Goal: Browse casually

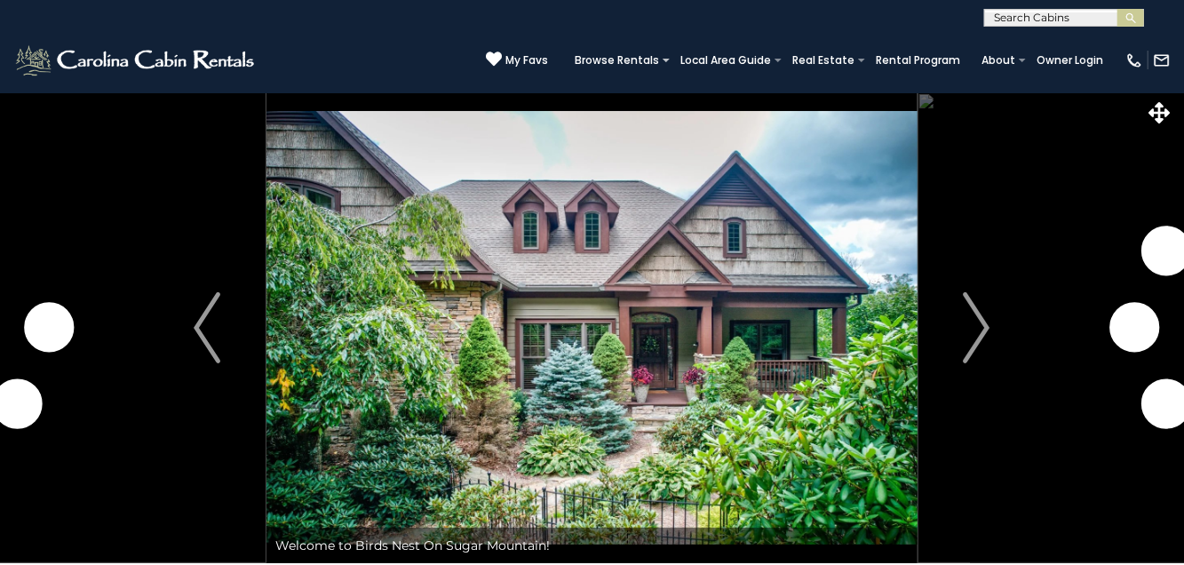
click at [991, 338] on button "Next" at bounding box center [977, 327] width 118 height 471
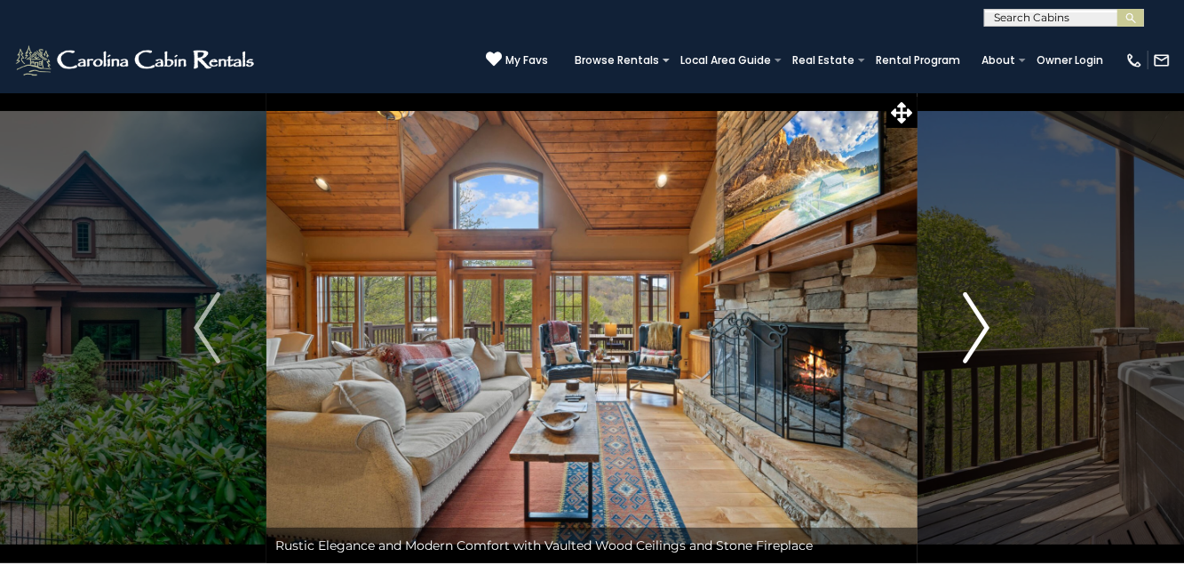
click at [978, 329] on img "Next" at bounding box center [977, 327] width 27 height 71
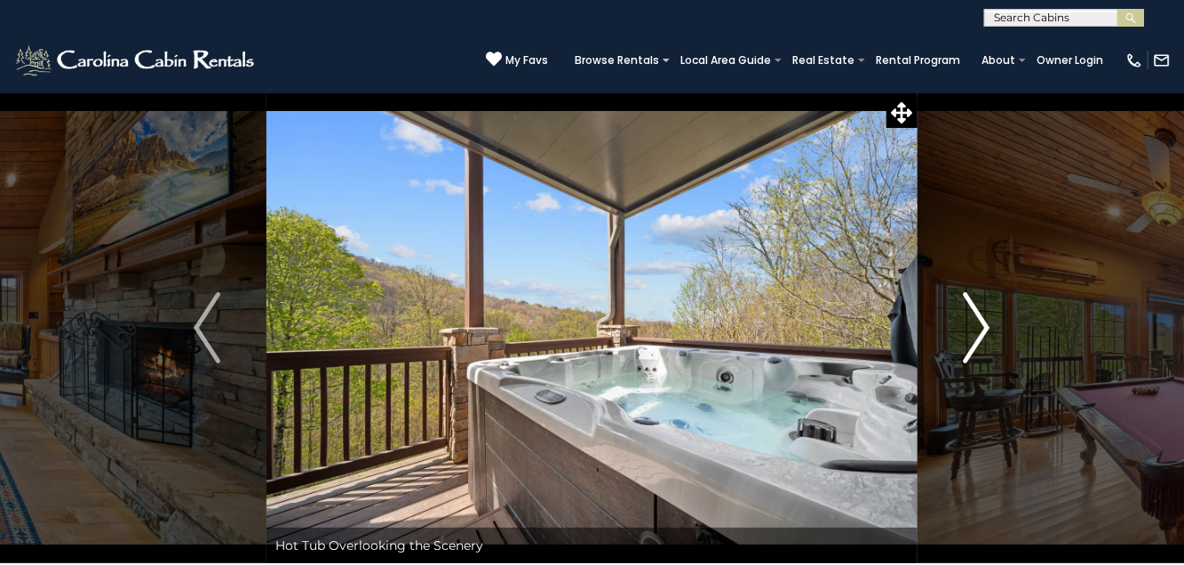
click at [982, 318] on img "Next" at bounding box center [977, 327] width 27 height 71
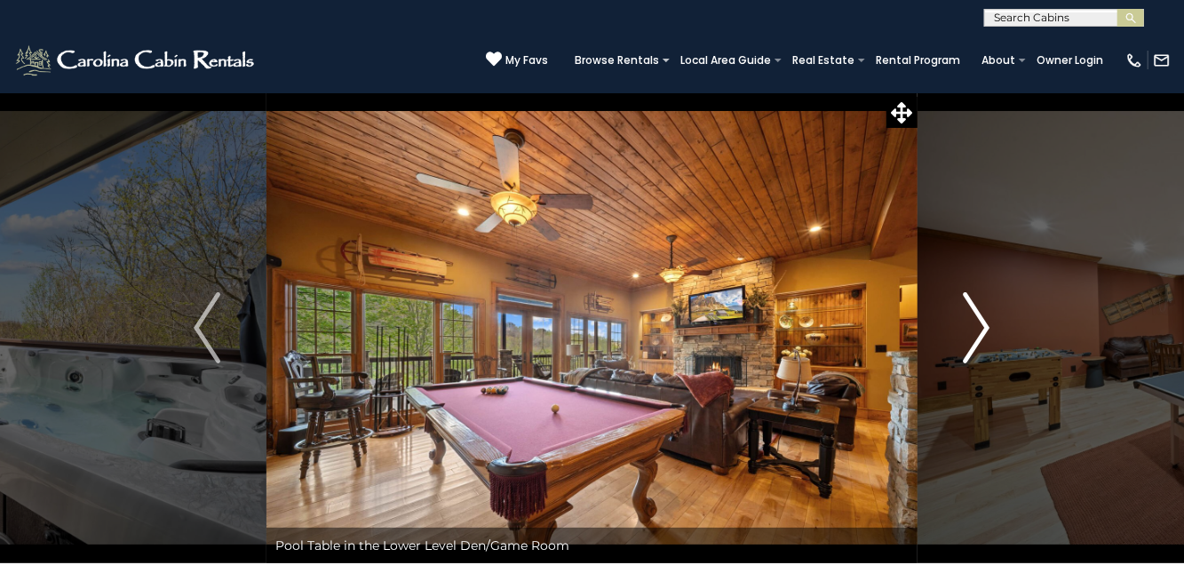
click at [980, 321] on img "Next" at bounding box center [977, 327] width 27 height 71
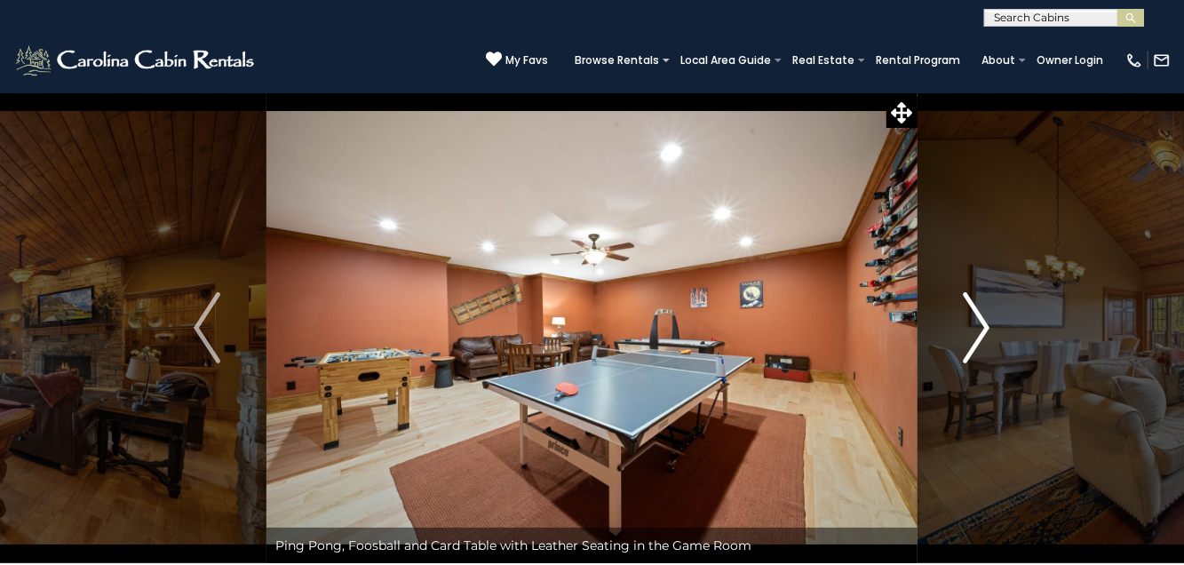
click at [978, 323] on img "Next" at bounding box center [977, 327] width 27 height 71
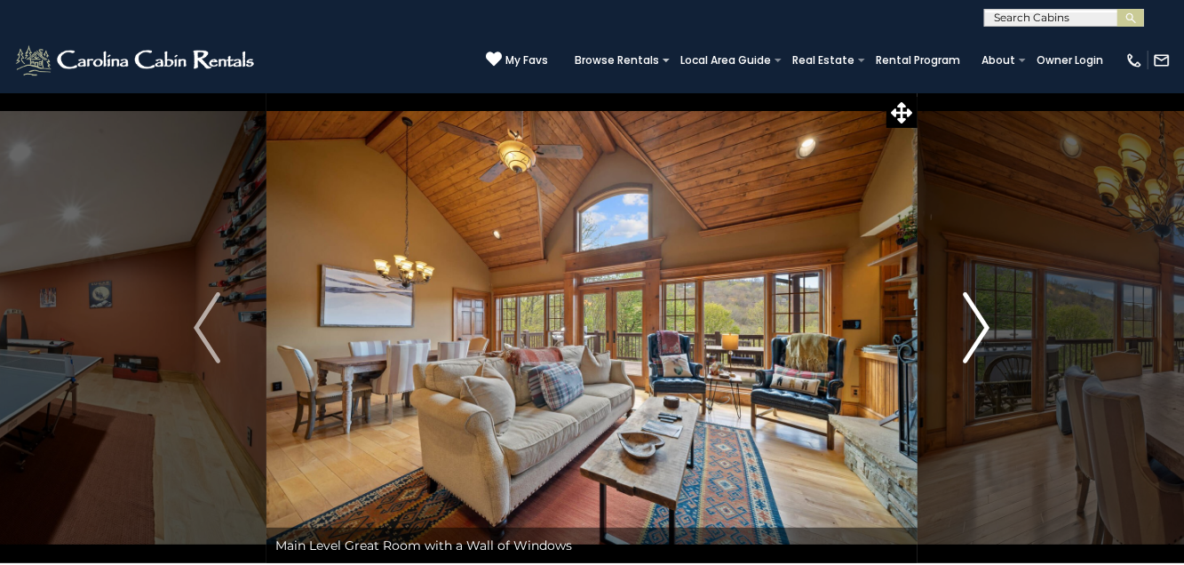
click at [977, 323] on img "Next" at bounding box center [977, 327] width 27 height 71
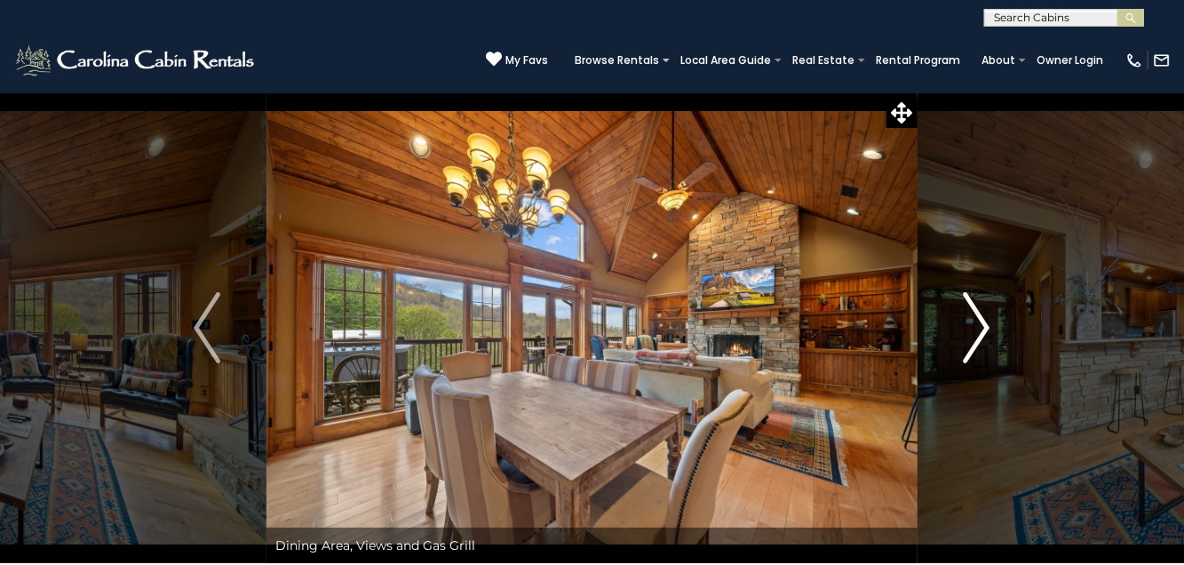
click at [974, 327] on img "Next" at bounding box center [977, 327] width 27 height 71
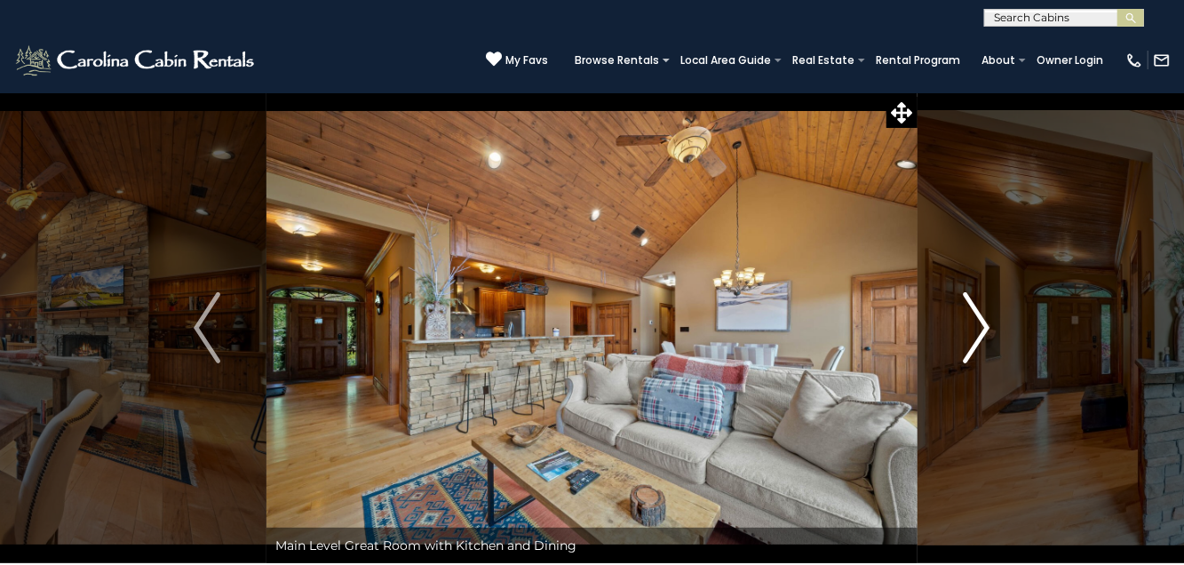
click at [974, 327] on img "Next" at bounding box center [977, 327] width 27 height 71
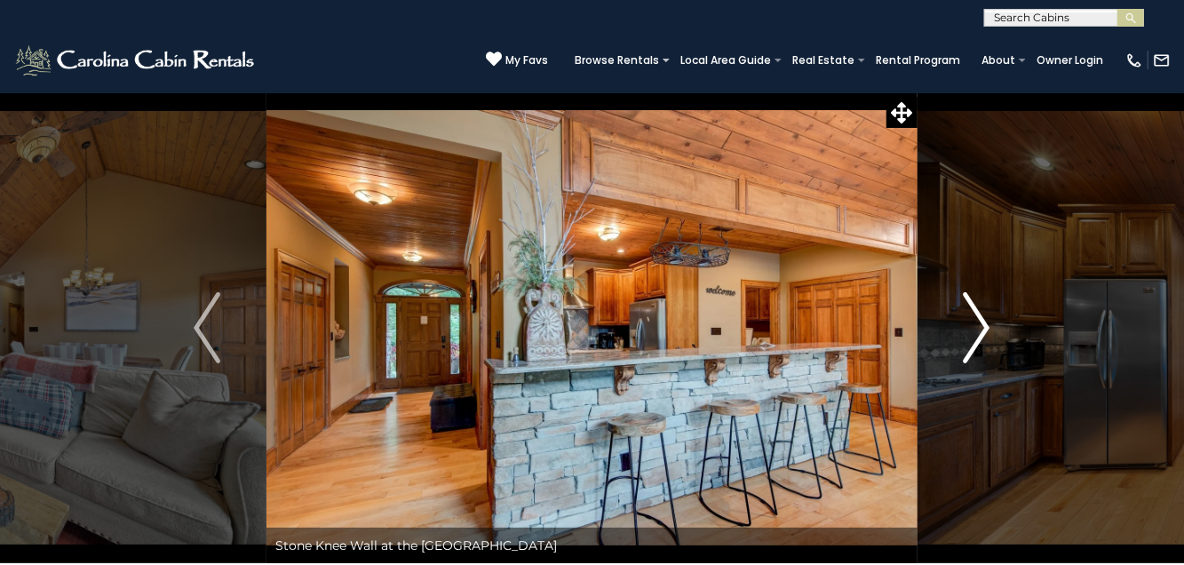
click at [970, 330] on img "Next" at bounding box center [977, 327] width 27 height 71
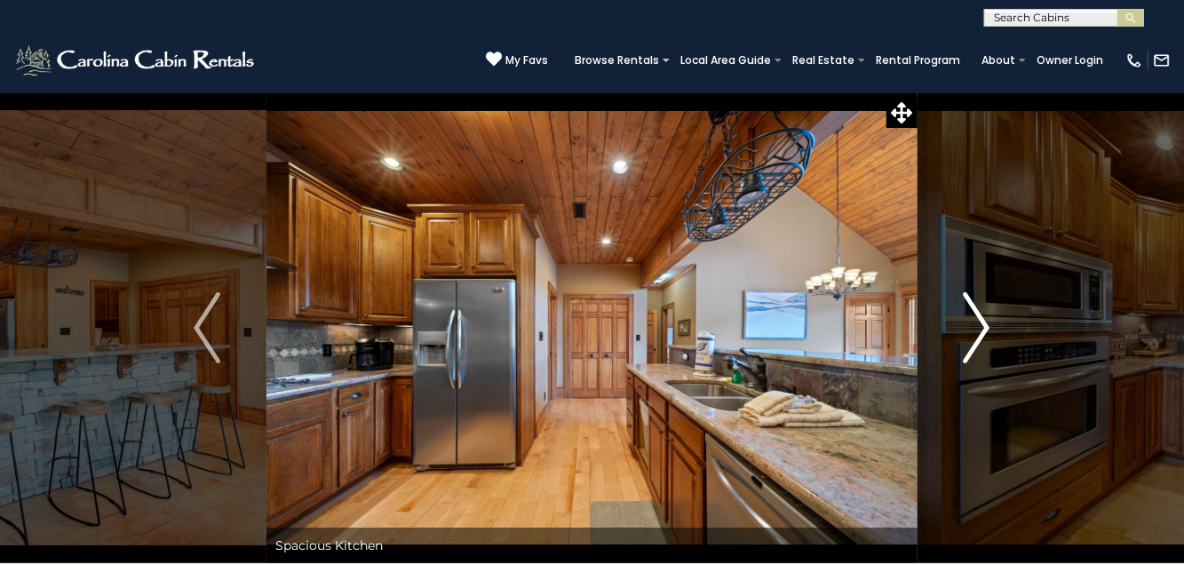
click at [984, 326] on img "Next" at bounding box center [977, 327] width 27 height 71
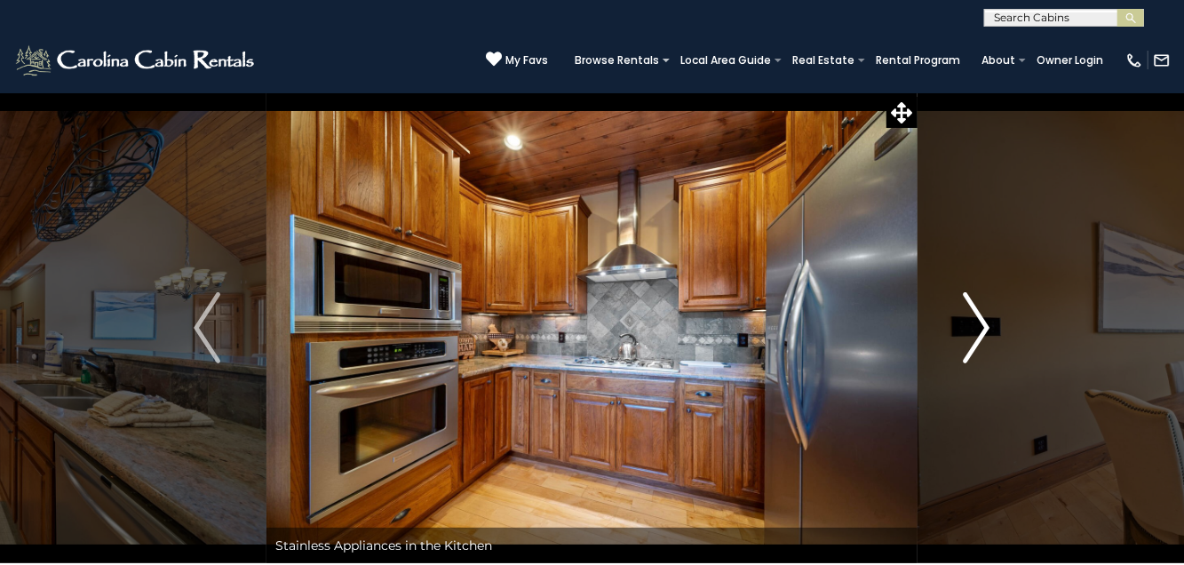
click at [984, 327] on img "Next" at bounding box center [977, 327] width 27 height 71
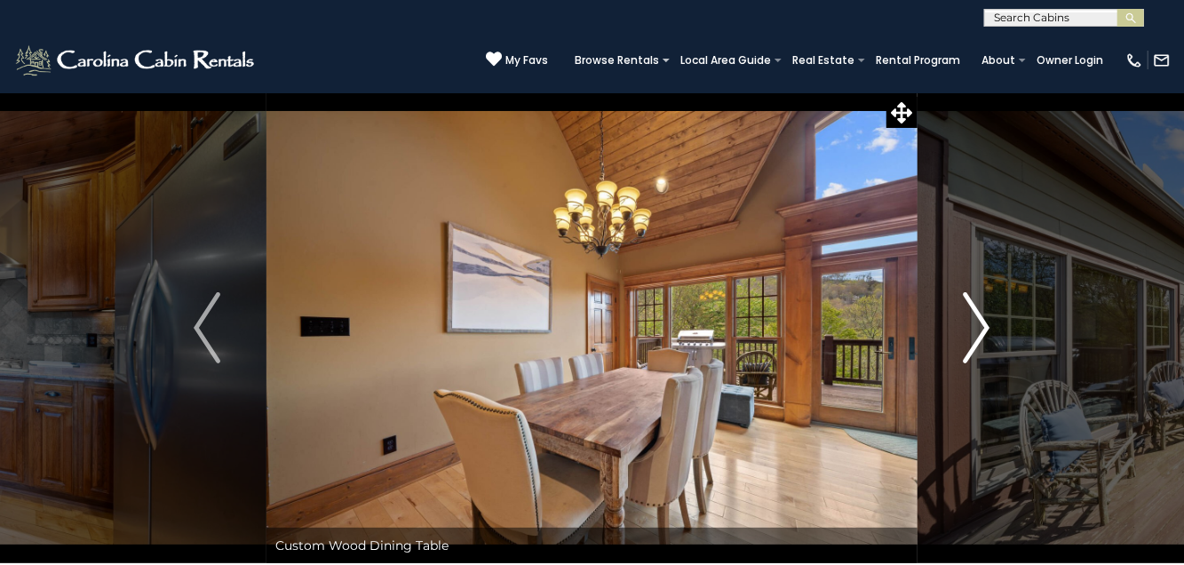
click at [984, 328] on img "Next" at bounding box center [977, 327] width 27 height 71
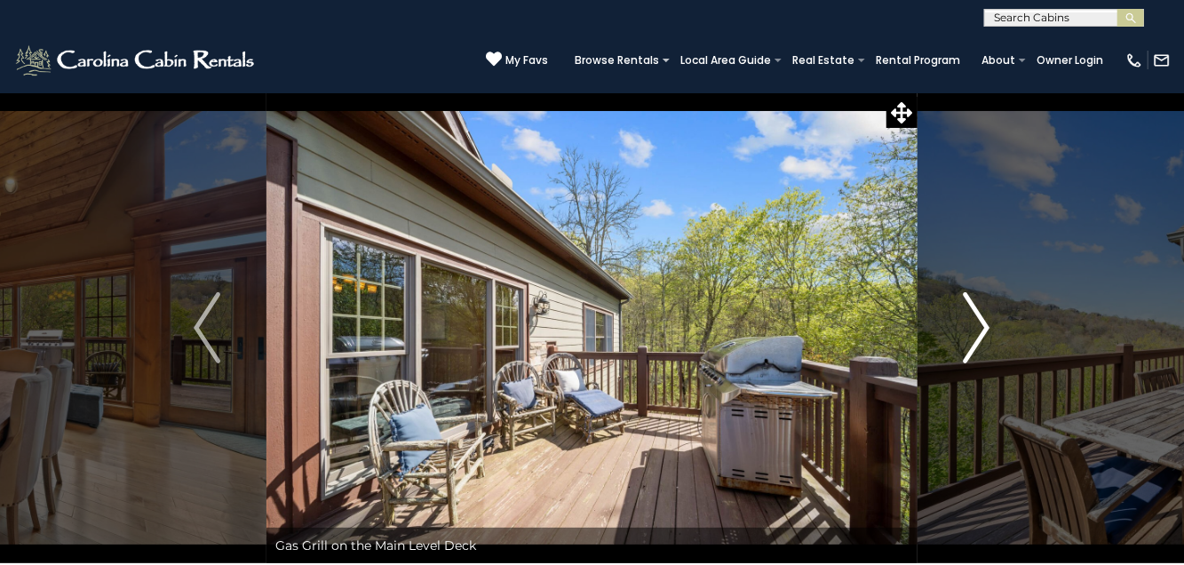
click at [984, 328] on img "Next" at bounding box center [977, 327] width 27 height 71
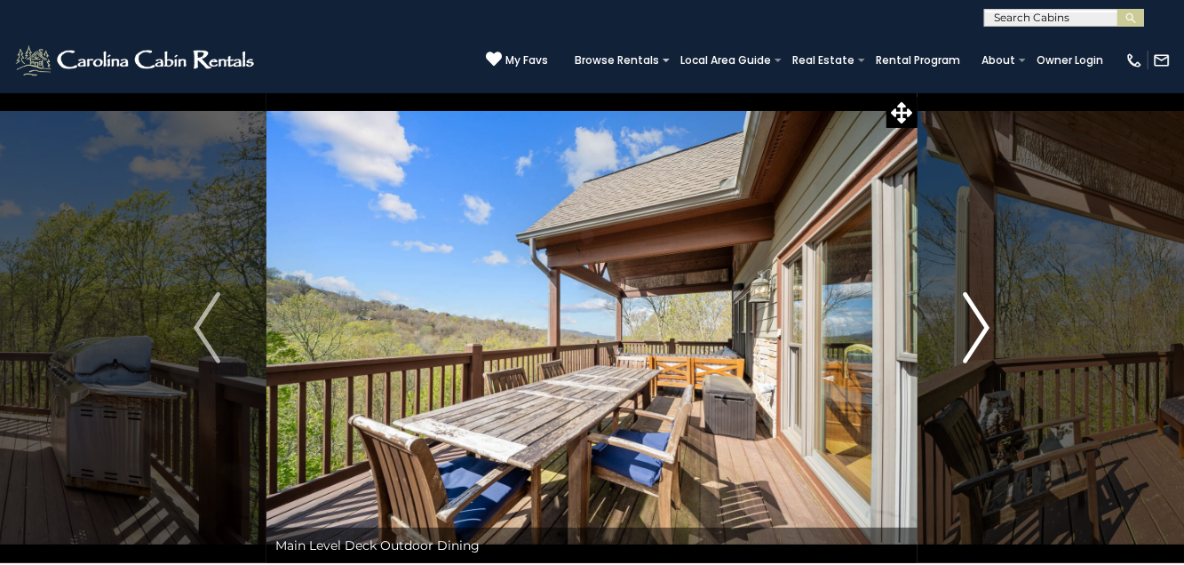
click at [984, 328] on img "Next" at bounding box center [977, 327] width 27 height 71
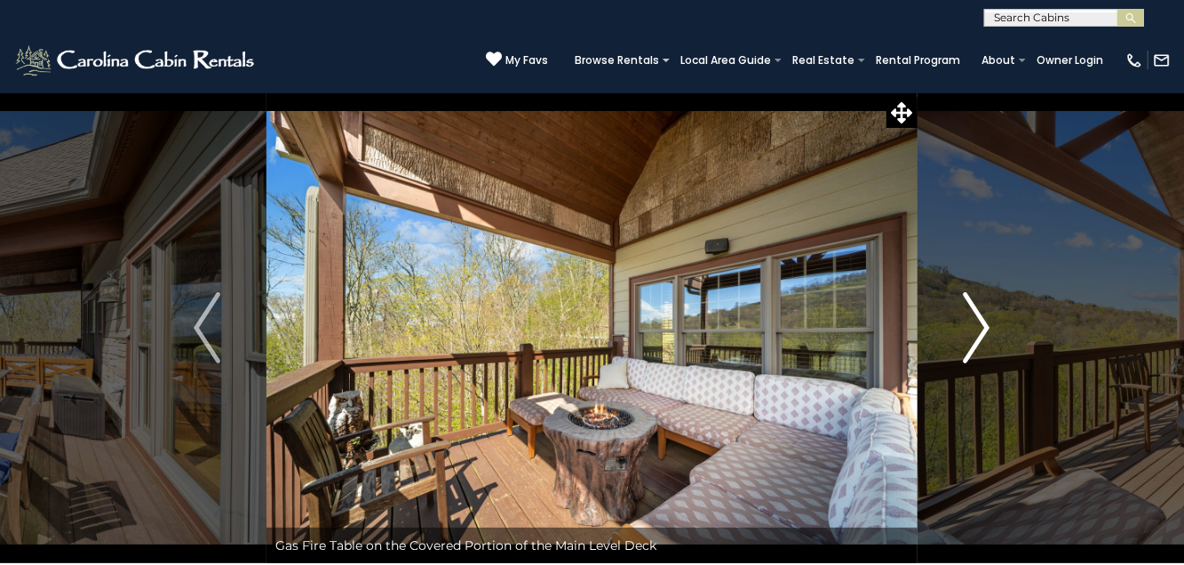
click at [984, 328] on img "Next" at bounding box center [977, 327] width 27 height 71
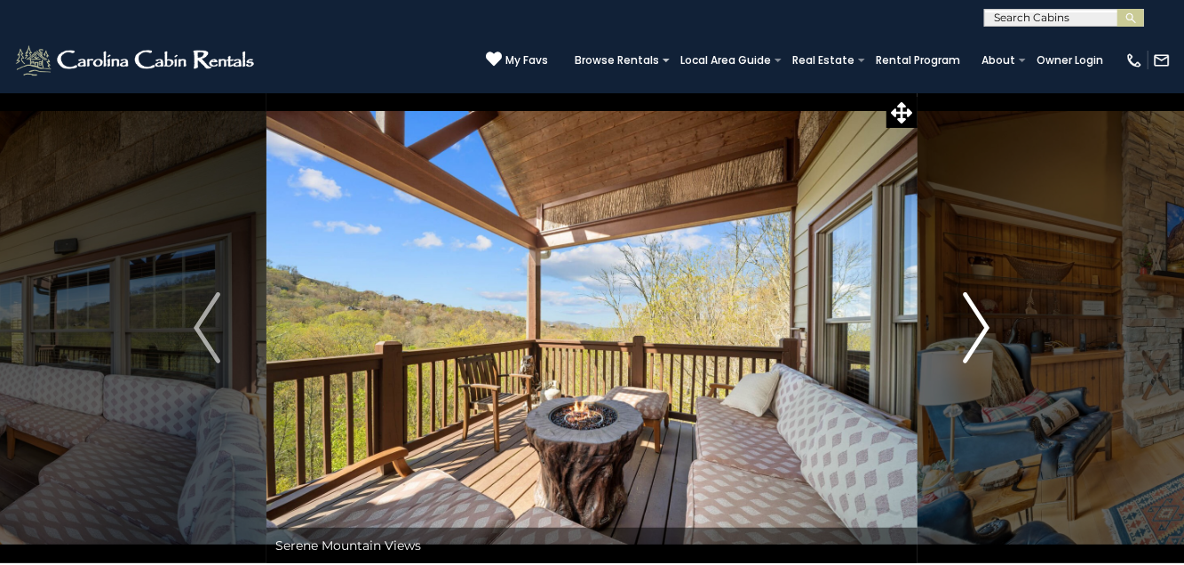
click at [984, 328] on img "Next" at bounding box center [977, 327] width 27 height 71
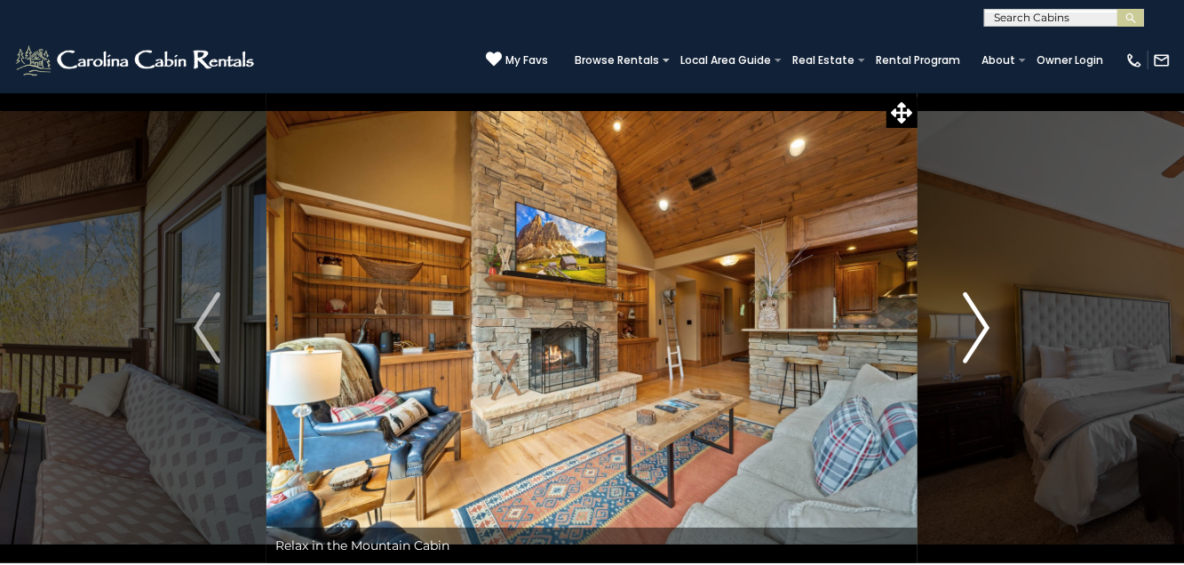
click at [984, 328] on img "Next" at bounding box center [977, 327] width 27 height 71
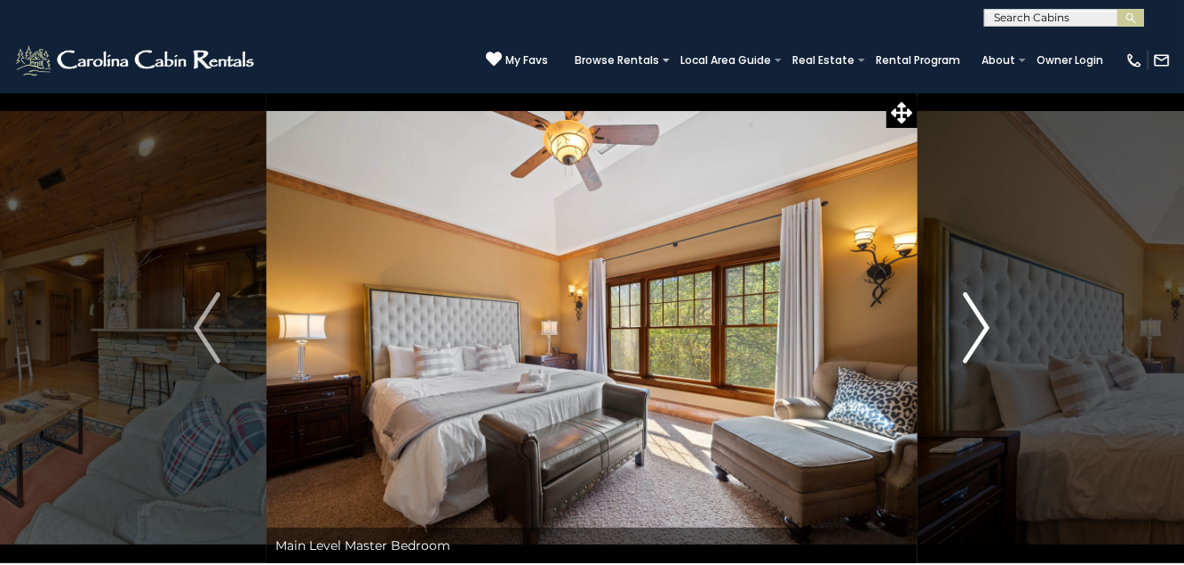
click at [984, 329] on img "Next" at bounding box center [977, 327] width 27 height 71
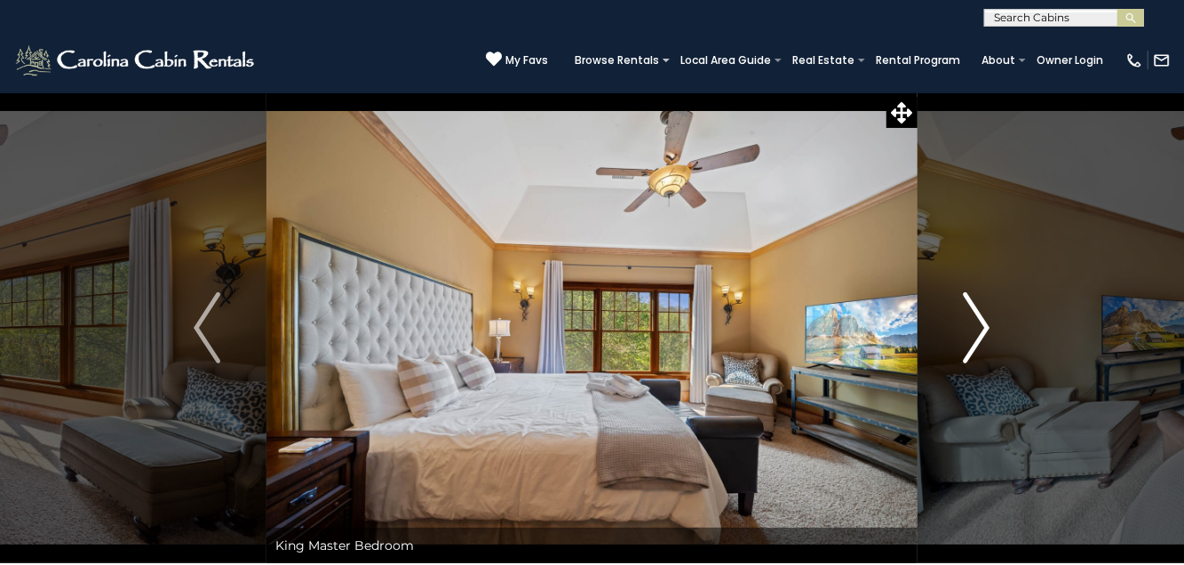
click at [984, 329] on img "Next" at bounding box center [977, 327] width 27 height 71
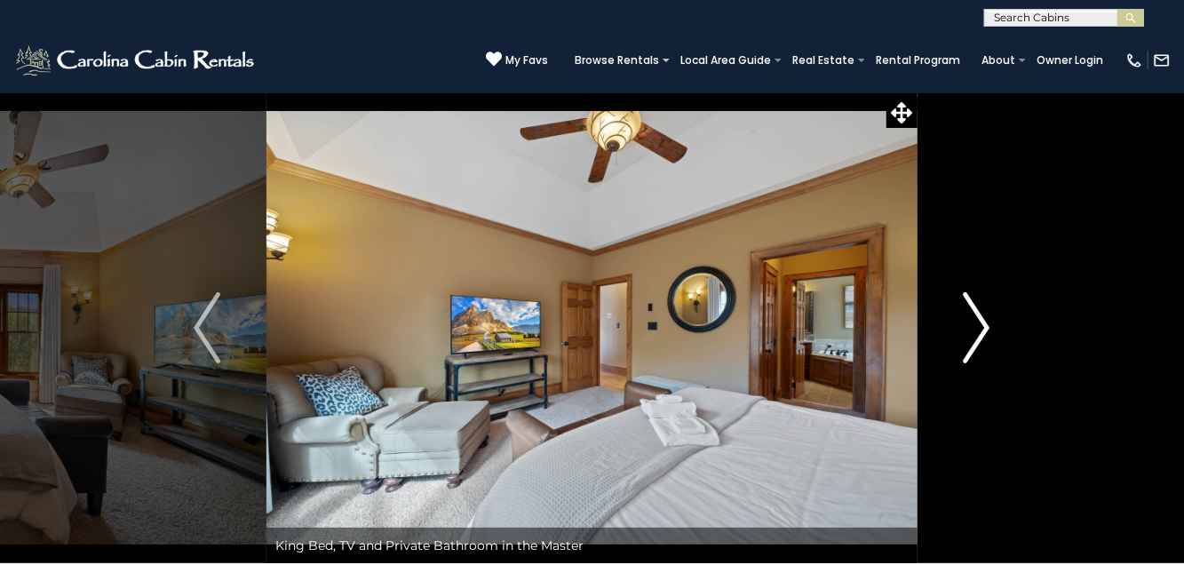
click at [984, 330] on img "Next" at bounding box center [977, 327] width 27 height 71
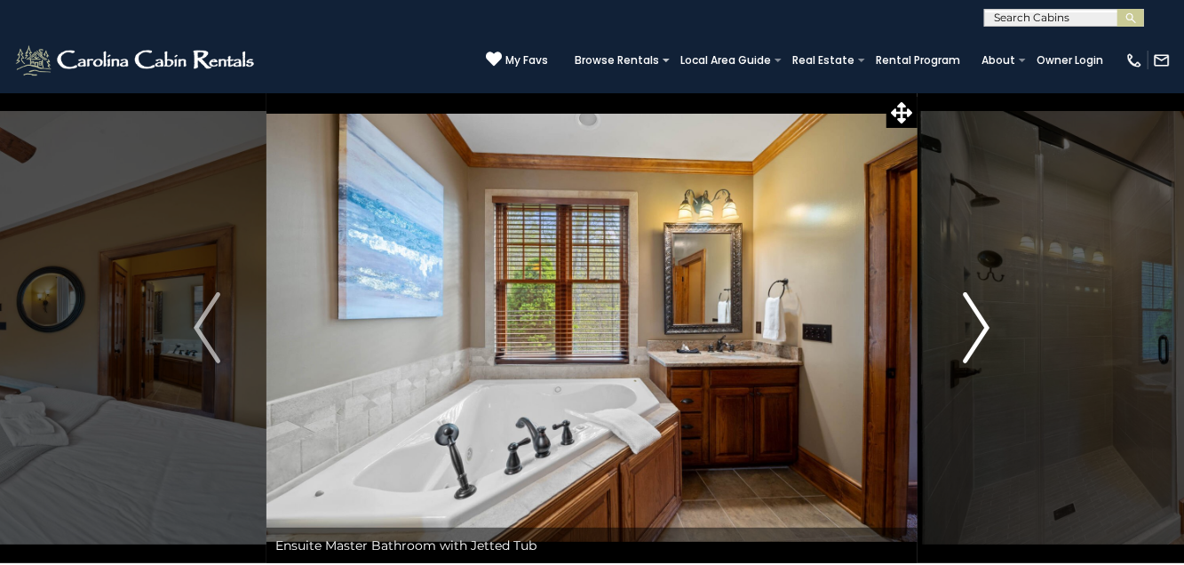
click at [984, 330] on img "Next" at bounding box center [977, 327] width 27 height 71
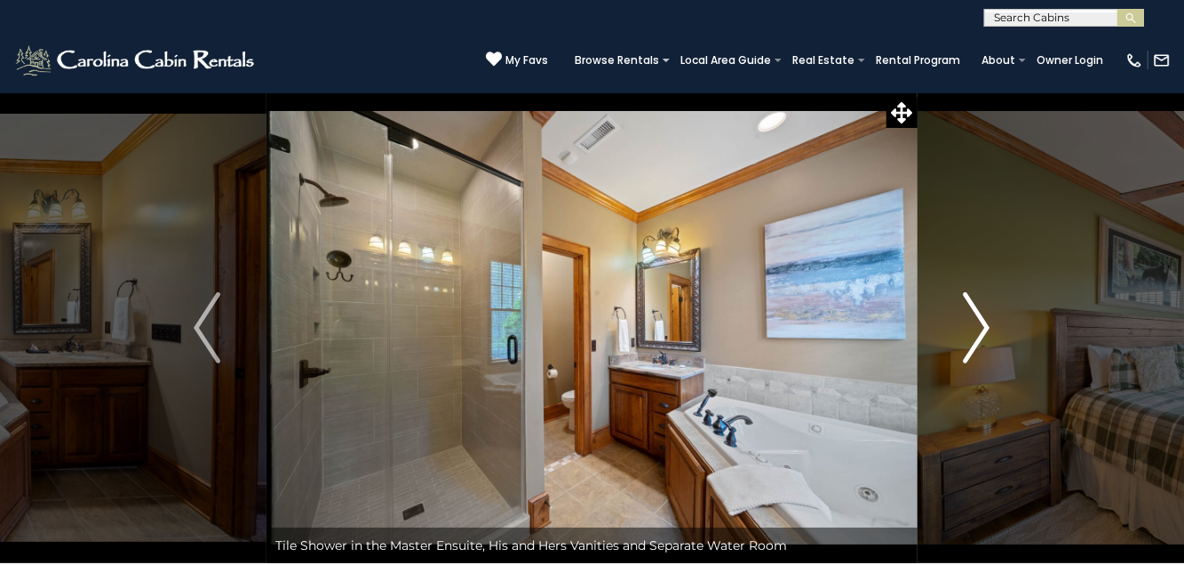
click at [984, 330] on img "Next" at bounding box center [977, 327] width 27 height 71
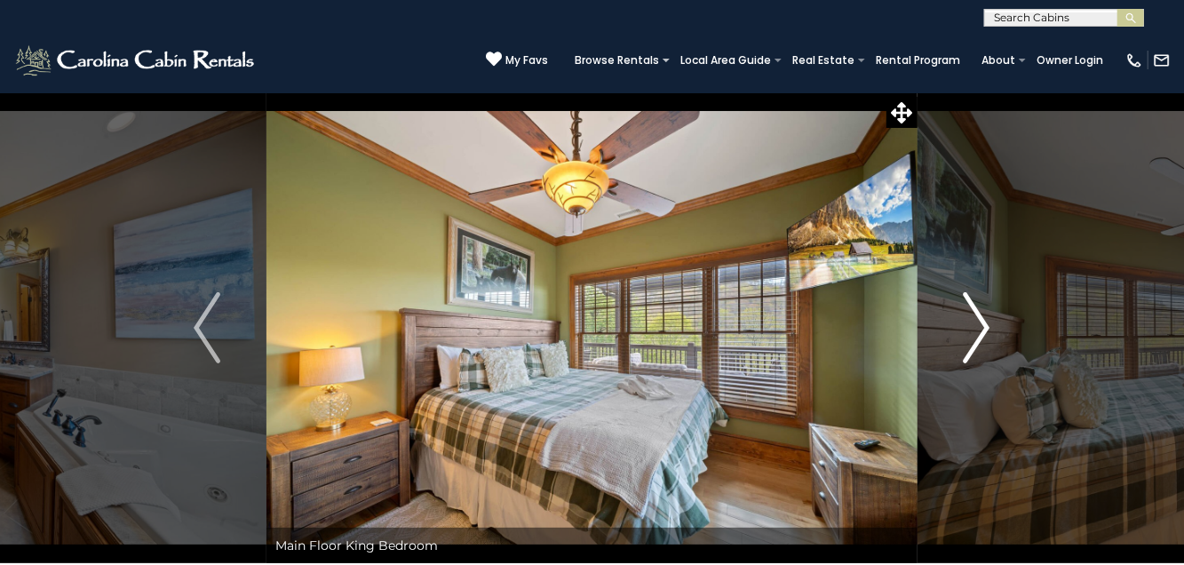
click at [984, 330] on img "Next" at bounding box center [977, 327] width 27 height 71
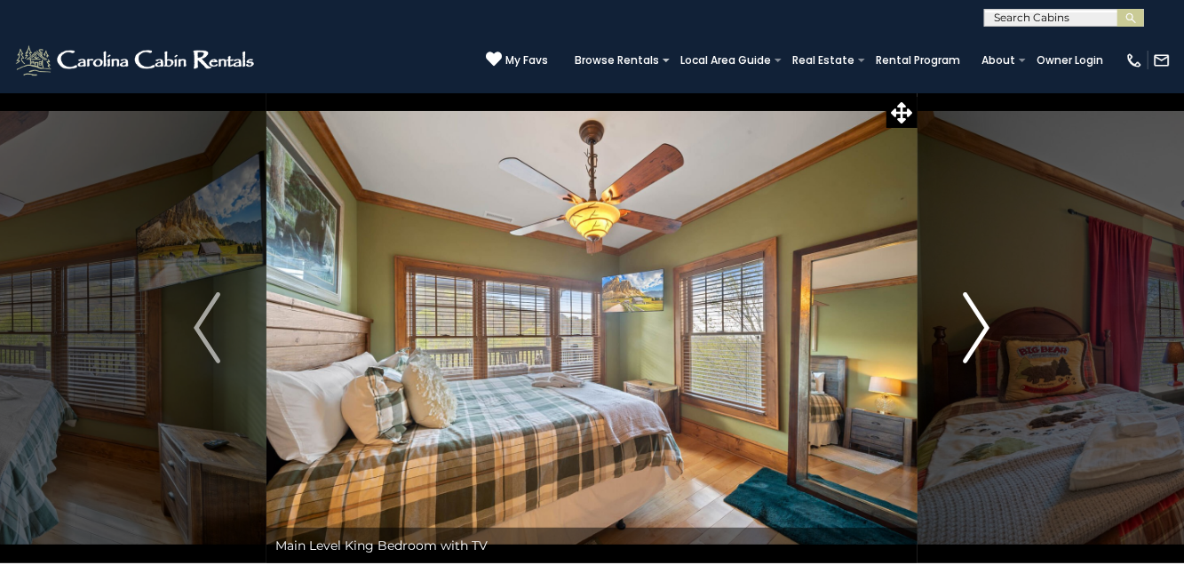
click at [984, 330] on img "Next" at bounding box center [977, 327] width 27 height 71
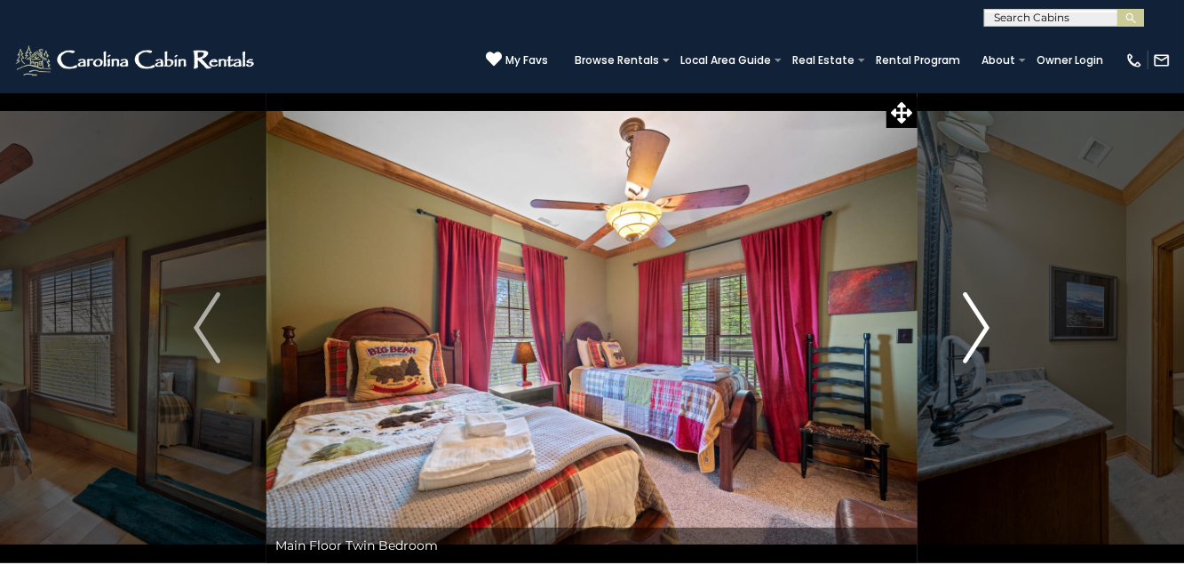
click at [984, 330] on img "Next" at bounding box center [977, 327] width 27 height 71
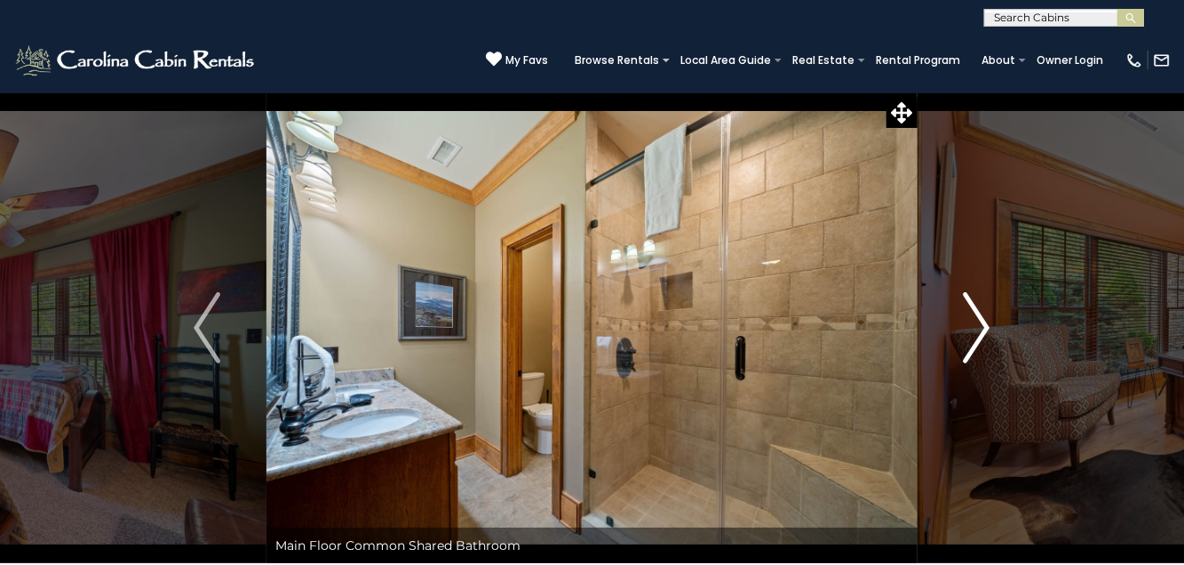
click at [984, 330] on img "Next" at bounding box center [977, 327] width 27 height 71
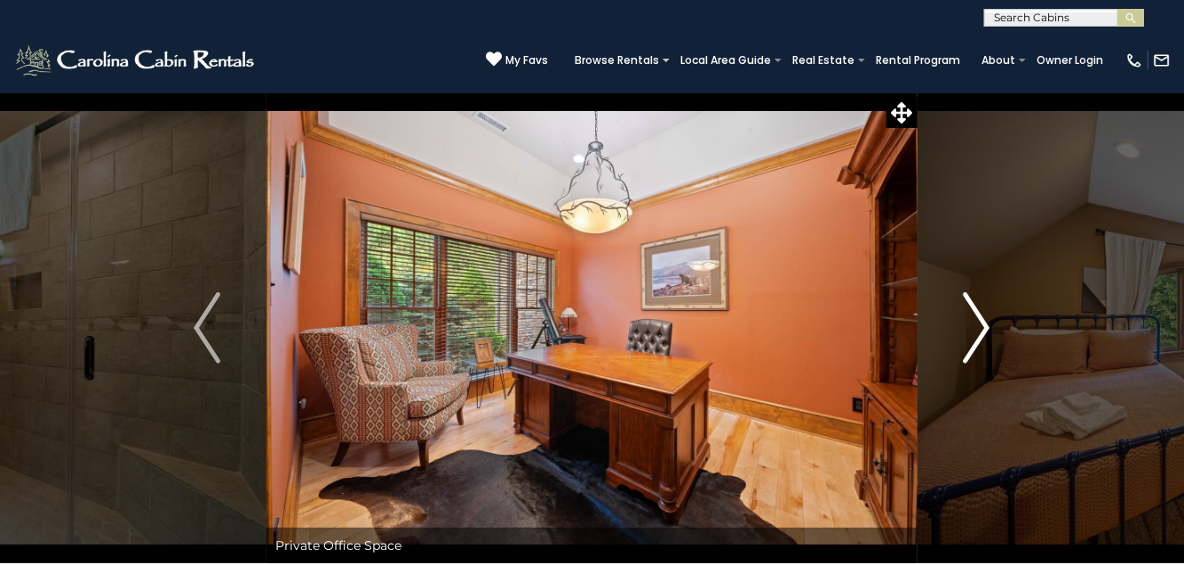
click at [984, 330] on img "Next" at bounding box center [977, 327] width 27 height 71
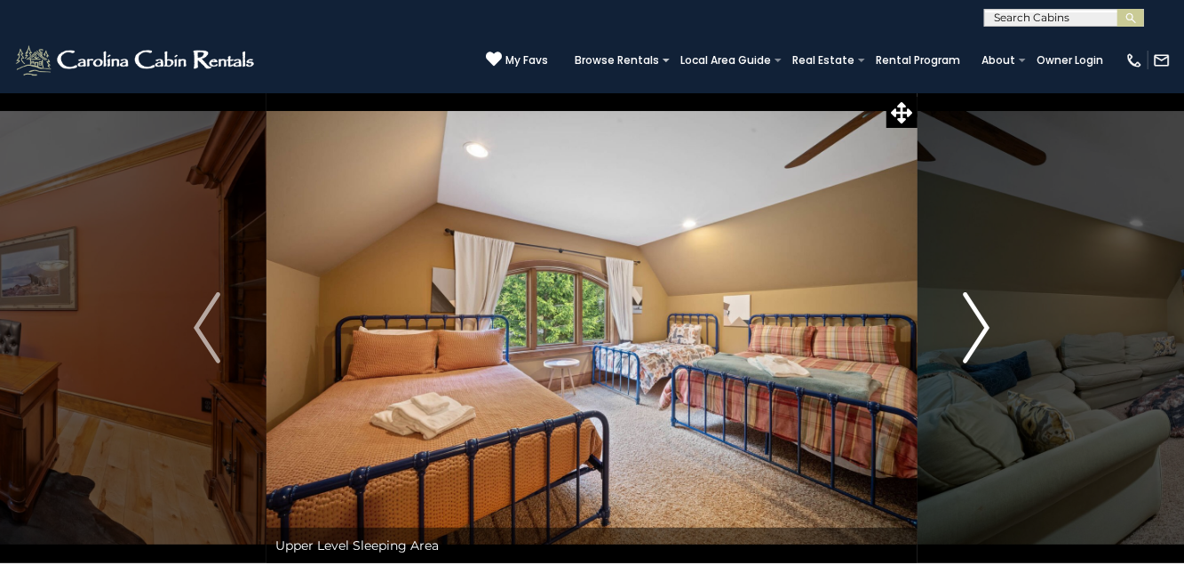
click at [984, 330] on img "Next" at bounding box center [977, 327] width 27 height 71
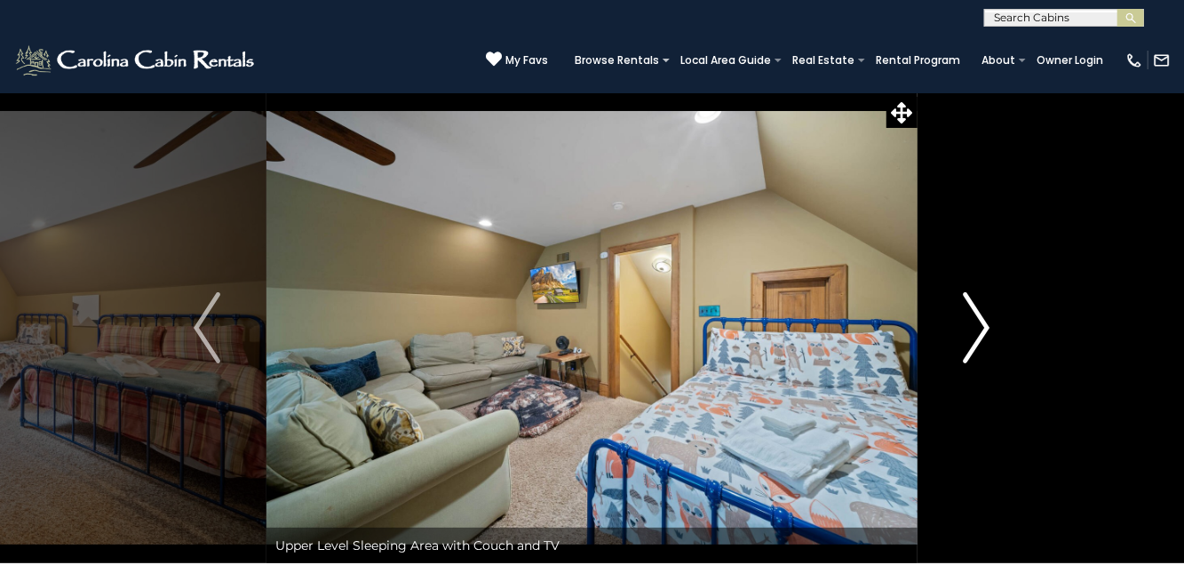
click at [984, 330] on img "Next" at bounding box center [977, 327] width 27 height 71
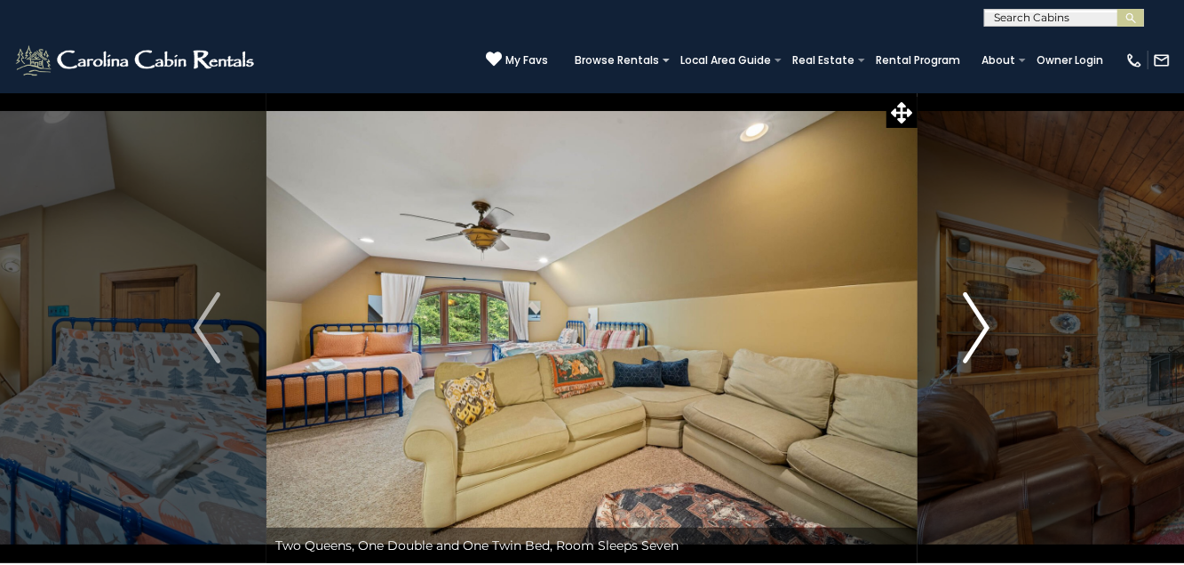
click at [984, 330] on img "Next" at bounding box center [977, 327] width 27 height 71
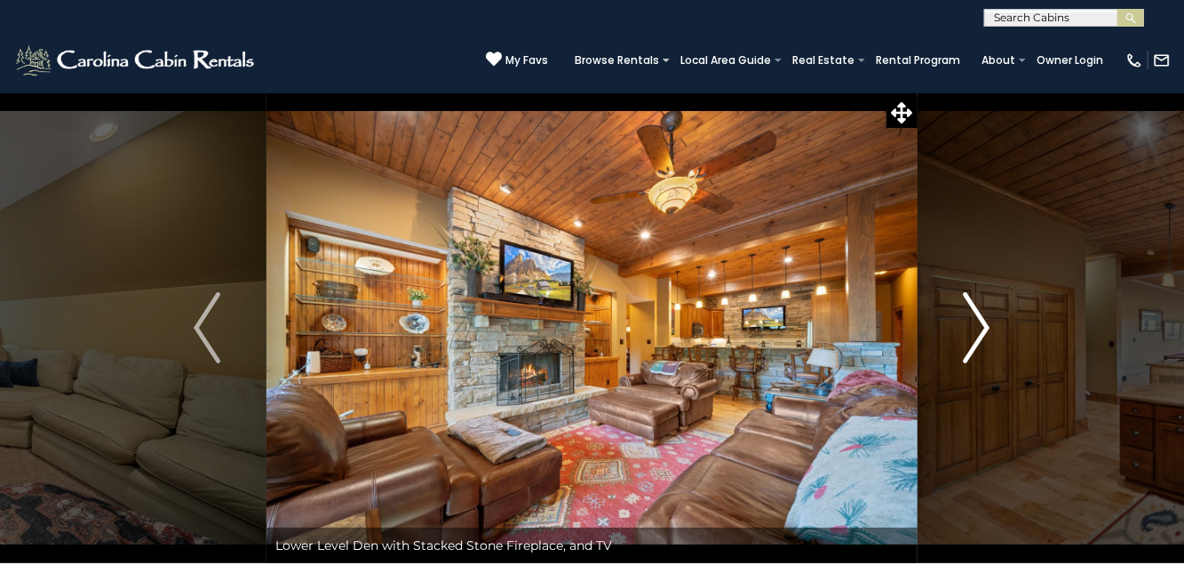
click at [984, 331] on img "Next" at bounding box center [977, 327] width 27 height 71
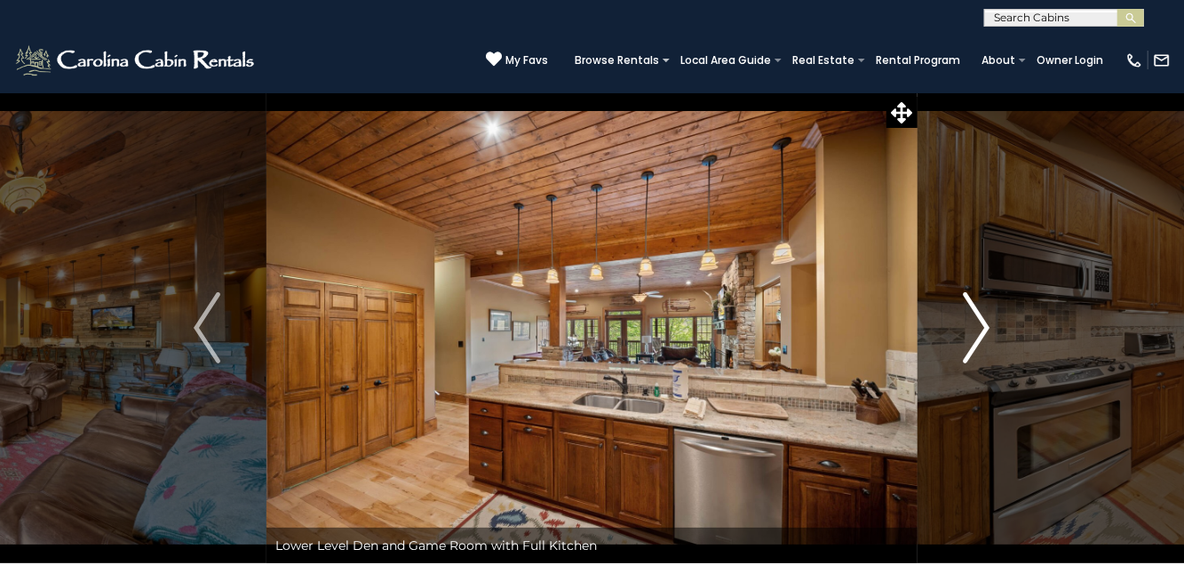
click at [984, 331] on img "Next" at bounding box center [977, 327] width 27 height 71
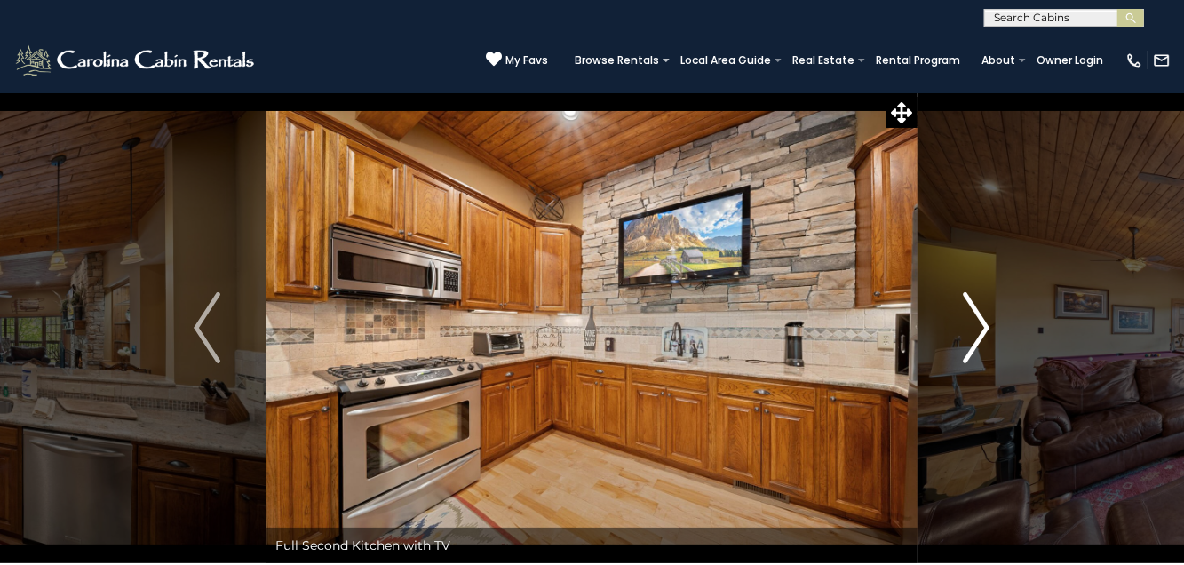
click at [984, 332] on img "Next" at bounding box center [977, 327] width 27 height 71
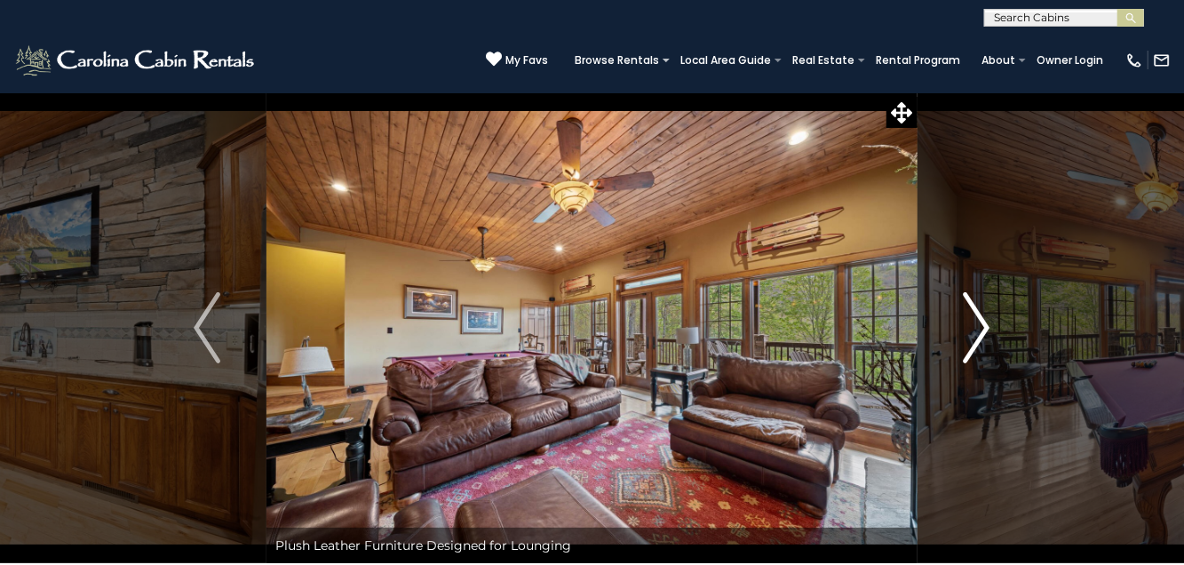
click at [984, 332] on img "Next" at bounding box center [977, 327] width 27 height 71
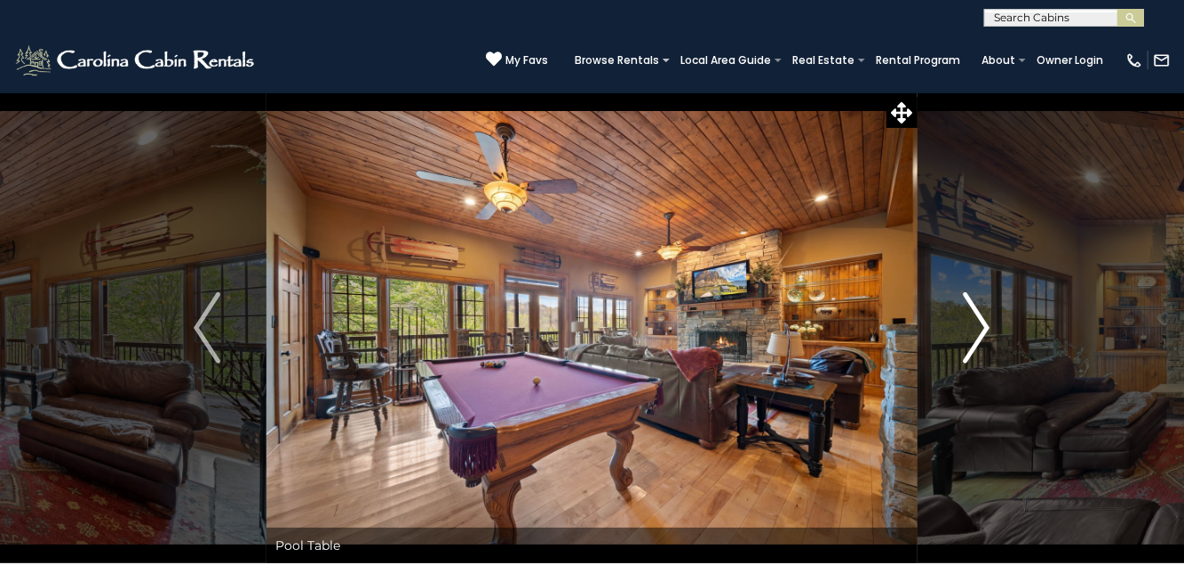
click at [977, 330] on img "Next" at bounding box center [977, 327] width 27 height 71
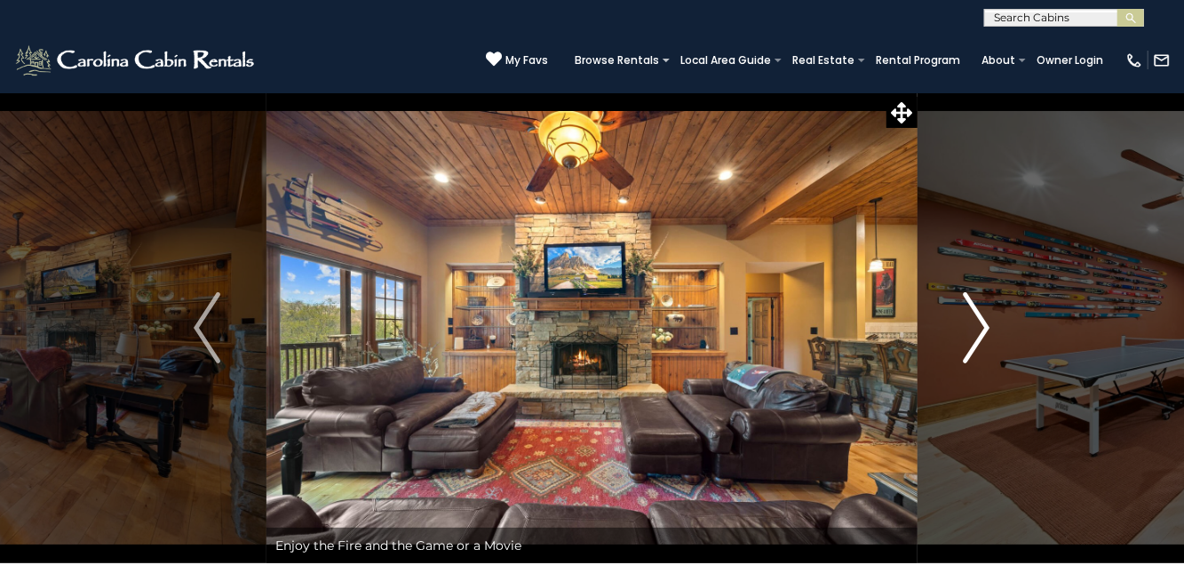
click at [980, 329] on img "Next" at bounding box center [977, 327] width 27 height 71
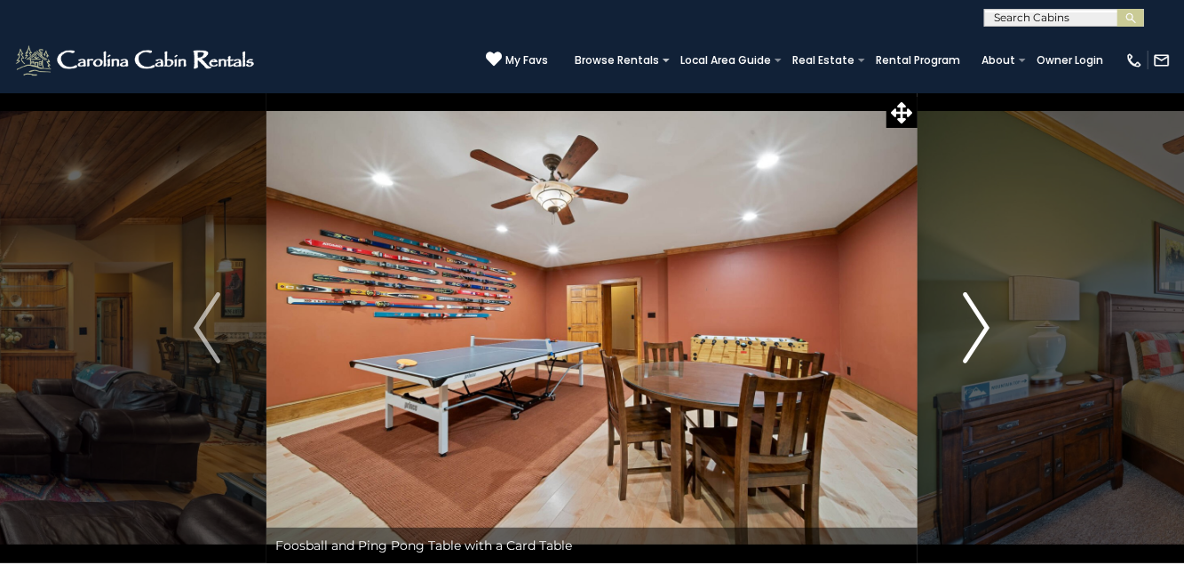
click at [975, 336] on img "Next" at bounding box center [977, 327] width 27 height 71
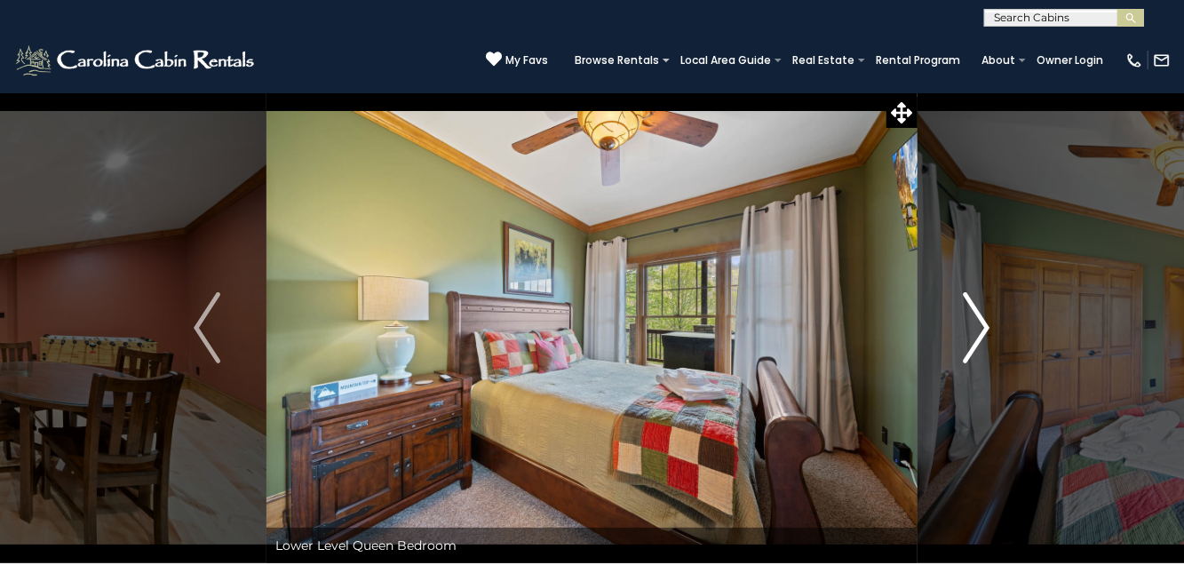
click at [974, 336] on img "Next" at bounding box center [977, 327] width 27 height 71
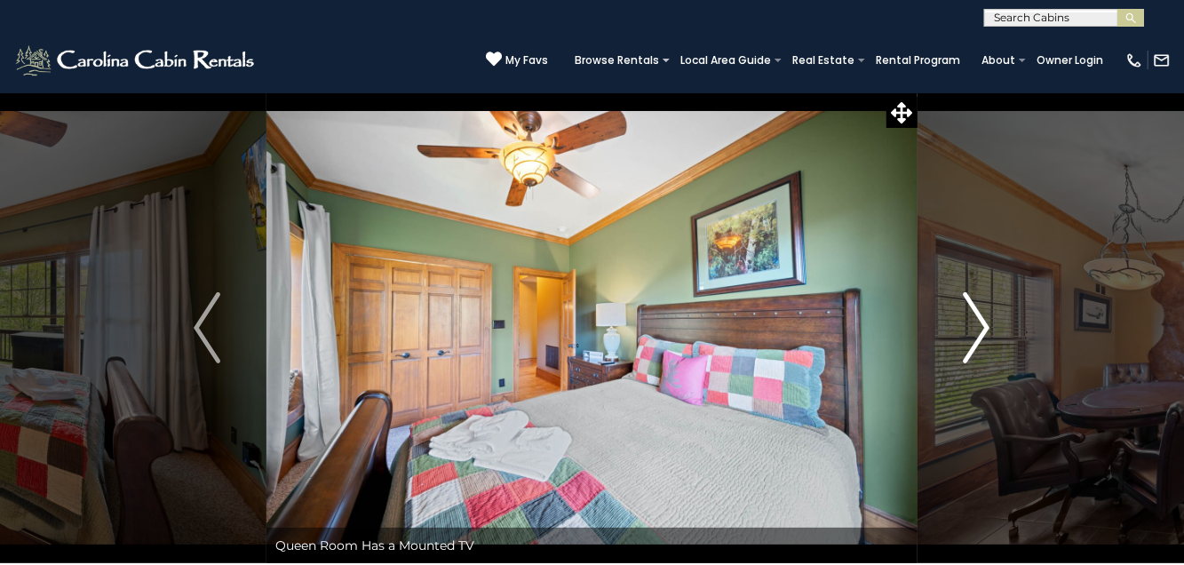
click at [974, 336] on img "Next" at bounding box center [977, 327] width 27 height 71
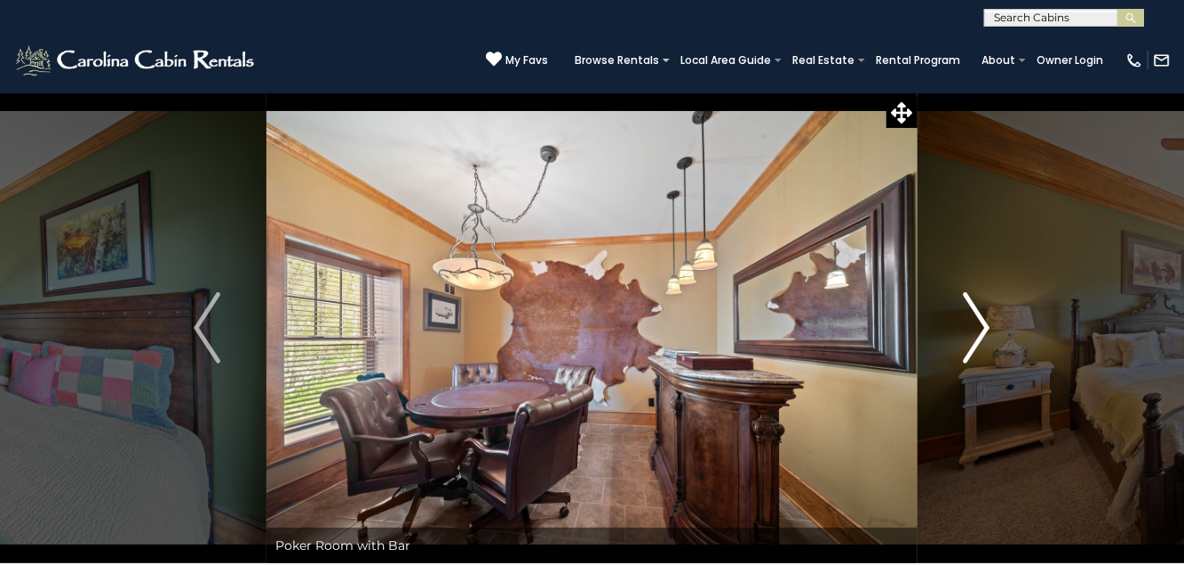
click at [974, 336] on img "Next" at bounding box center [977, 327] width 27 height 71
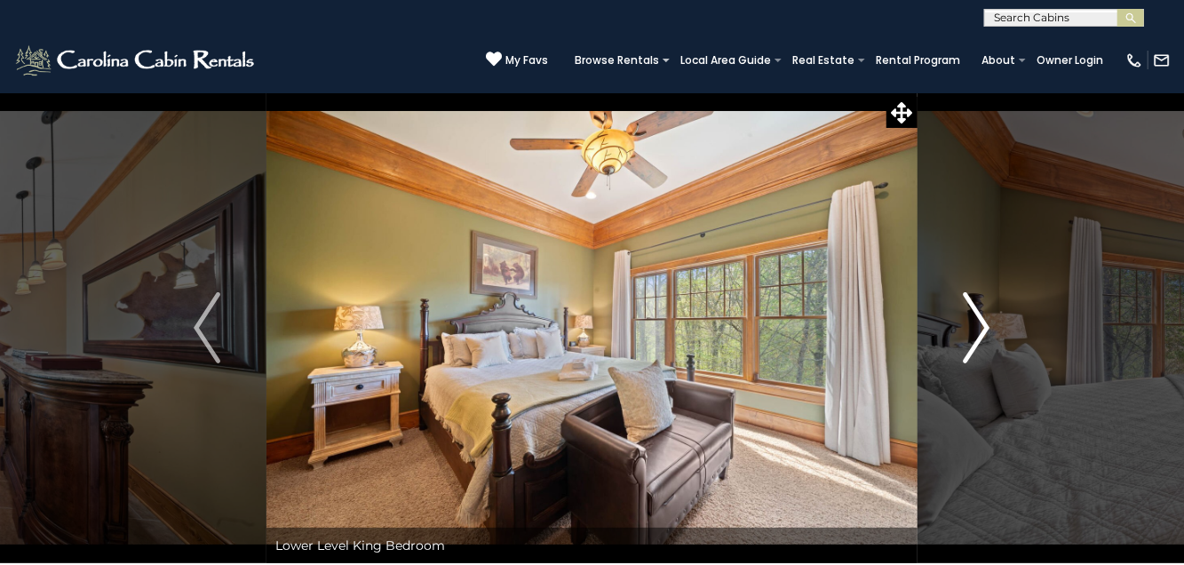
click at [974, 335] on img "Next" at bounding box center [977, 327] width 27 height 71
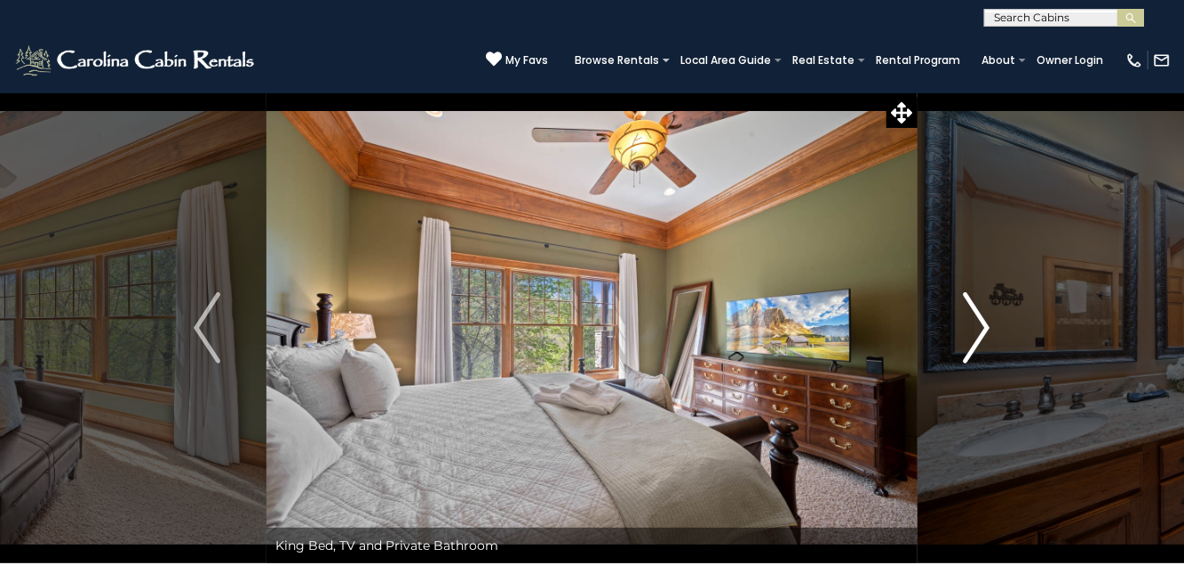
click at [974, 335] on img "Next" at bounding box center [977, 327] width 27 height 71
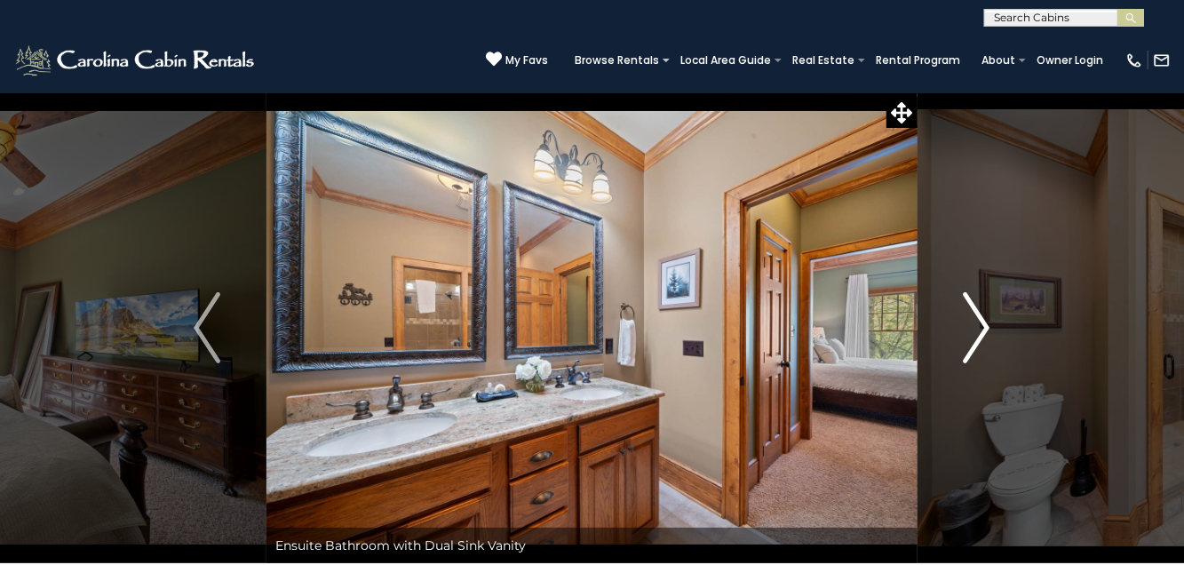
click at [974, 336] on img "Next" at bounding box center [977, 327] width 27 height 71
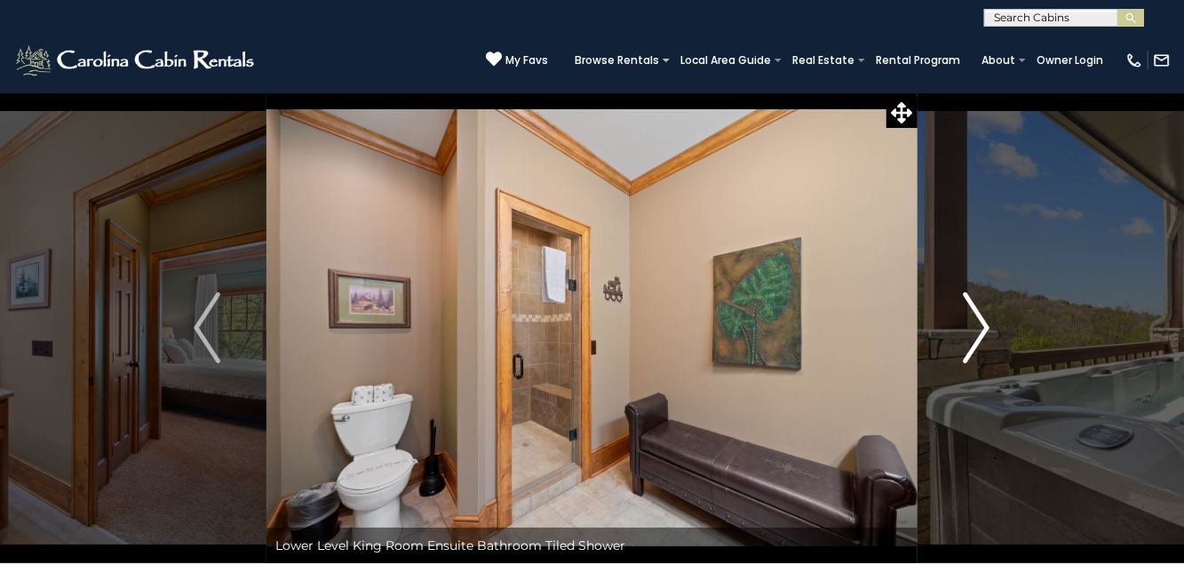
click at [975, 333] on img "Next" at bounding box center [977, 327] width 27 height 71
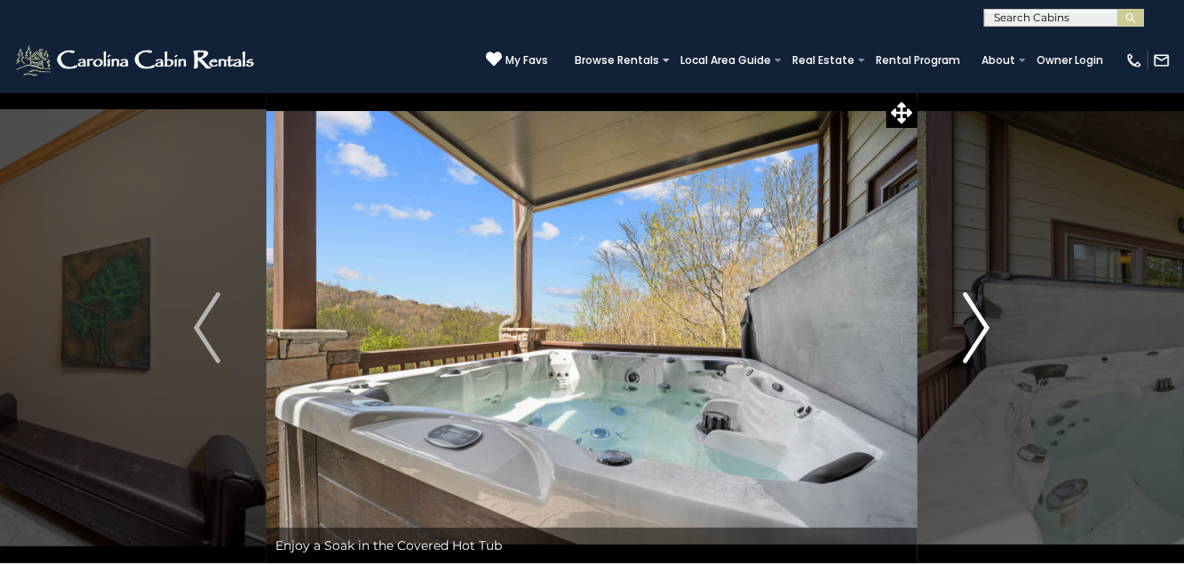
click at [975, 333] on img "Next" at bounding box center [977, 327] width 27 height 71
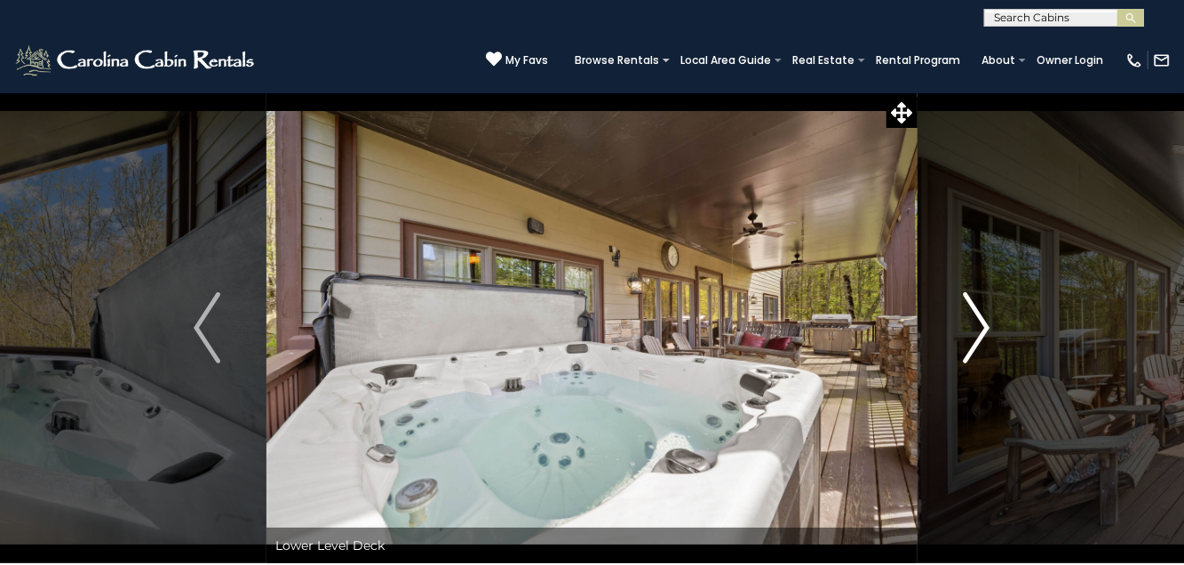
click at [975, 332] on img "Next" at bounding box center [977, 327] width 27 height 71
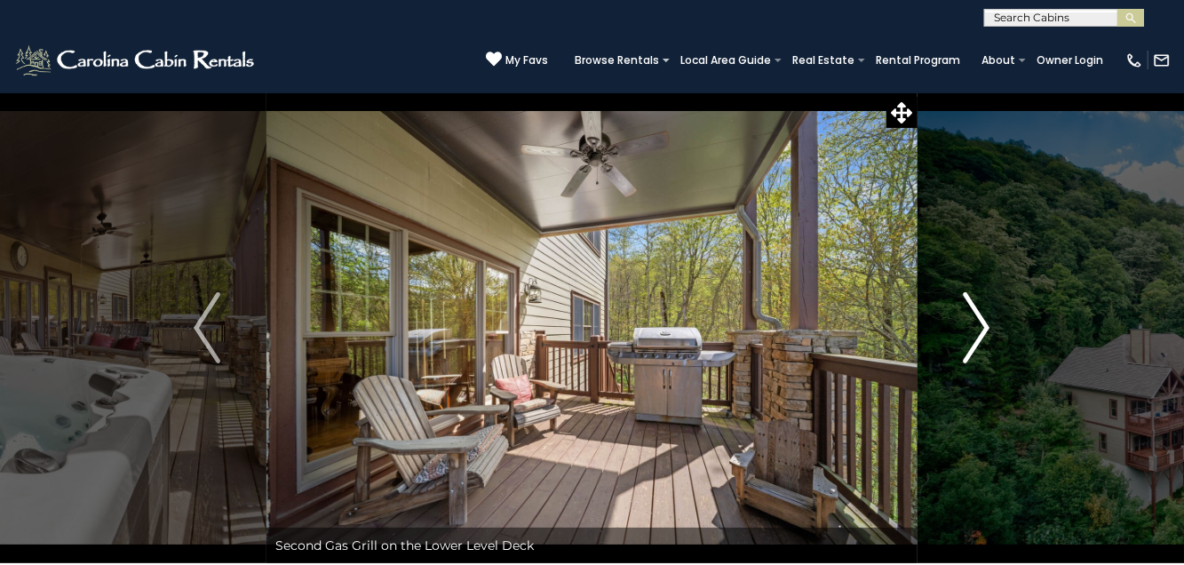
click at [975, 332] on img "Next" at bounding box center [977, 327] width 27 height 71
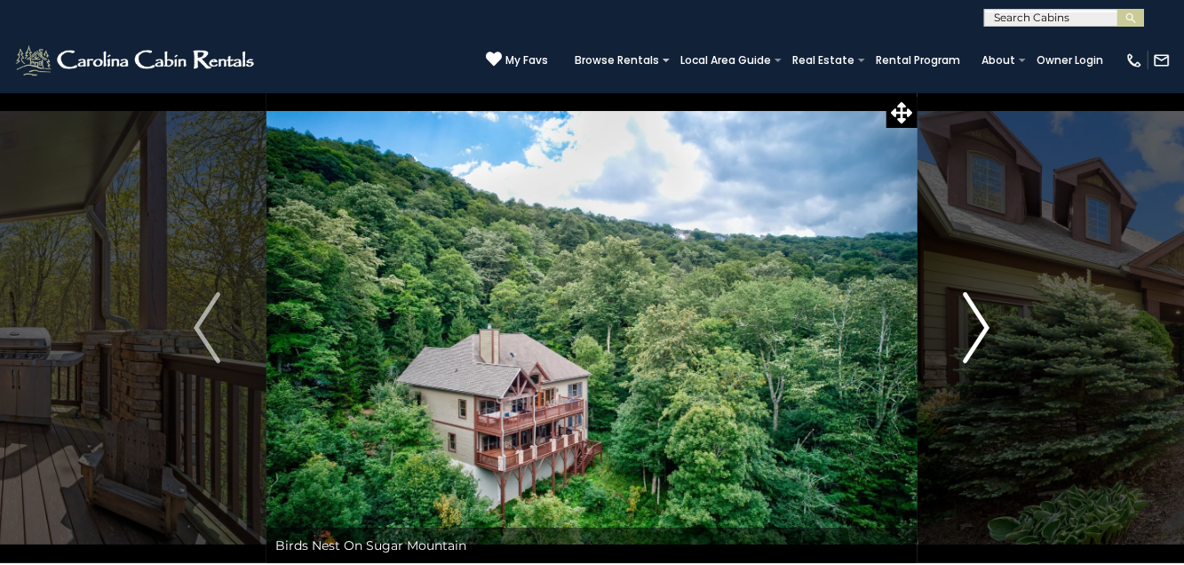
click at [981, 327] on img "Next" at bounding box center [977, 327] width 27 height 71
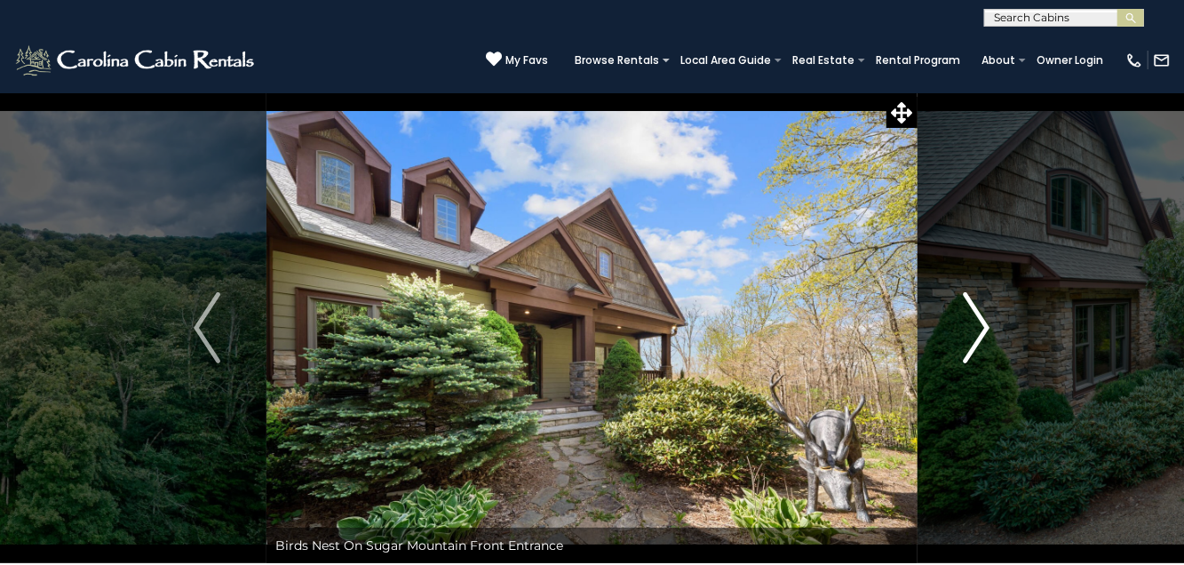
click at [981, 328] on img "Next" at bounding box center [977, 327] width 27 height 71
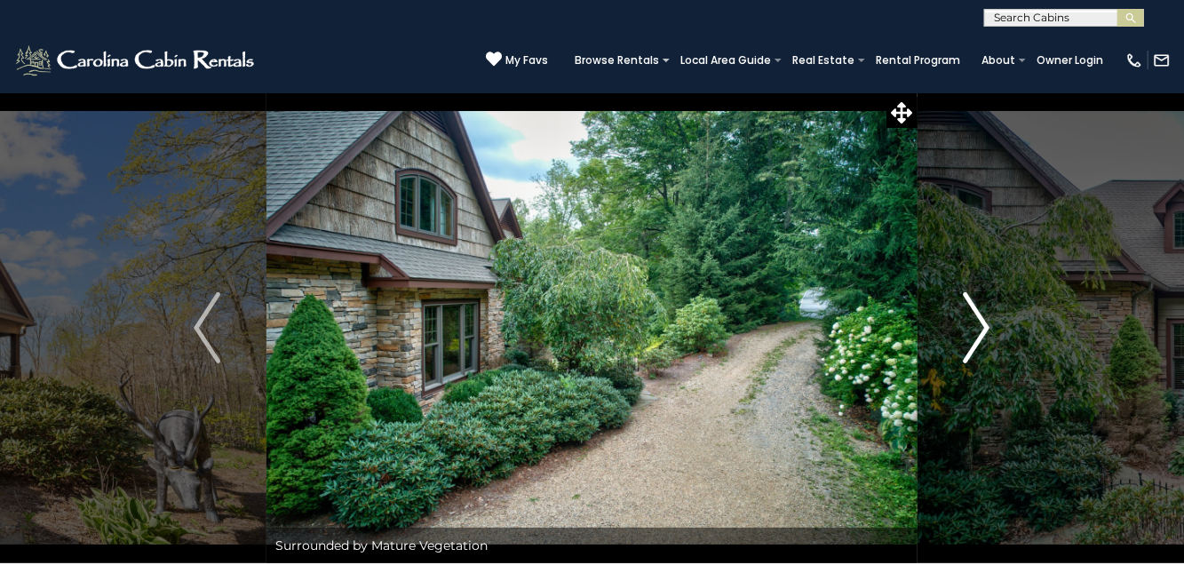
click at [981, 328] on img "Next" at bounding box center [977, 327] width 27 height 71
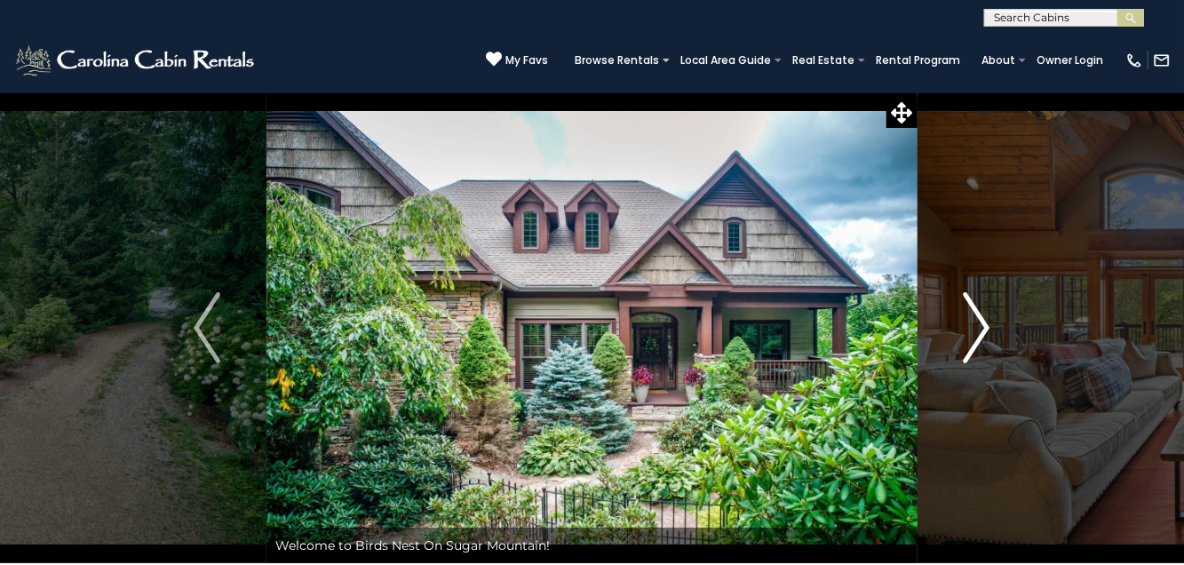
click at [982, 326] on img "Next" at bounding box center [977, 327] width 27 height 71
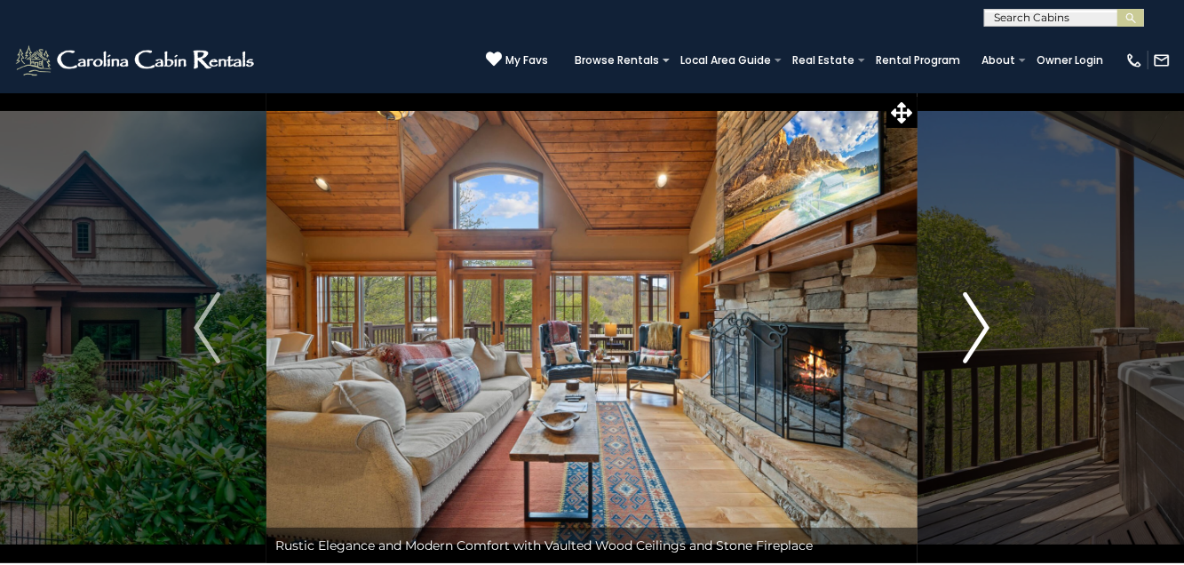
click at [982, 326] on img "Next" at bounding box center [977, 327] width 27 height 71
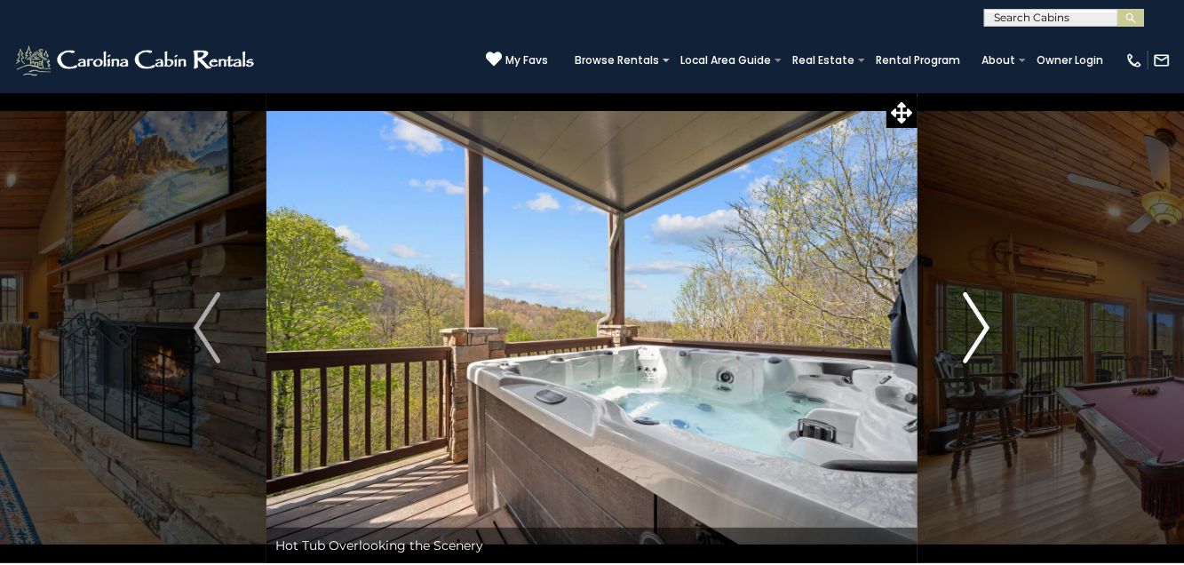
click at [982, 327] on img "Next" at bounding box center [977, 327] width 27 height 71
